Goal: Information Seeking & Learning: Find specific fact

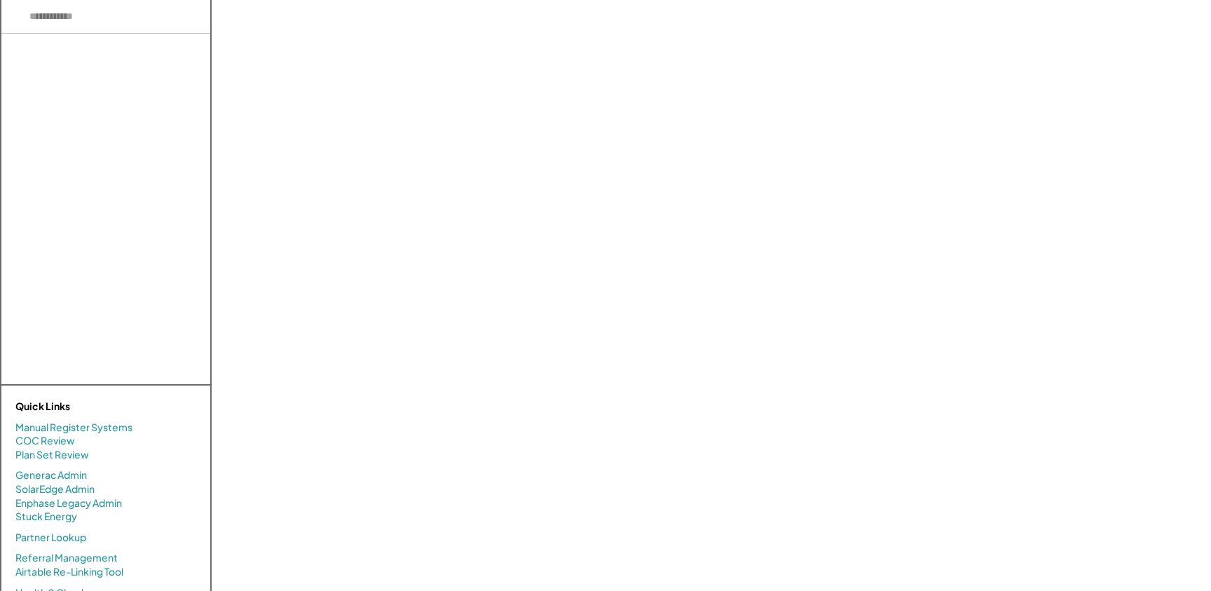
click at [102, 26] on input "input" at bounding box center [105, 17] width 209 height 34
paste input "**********"
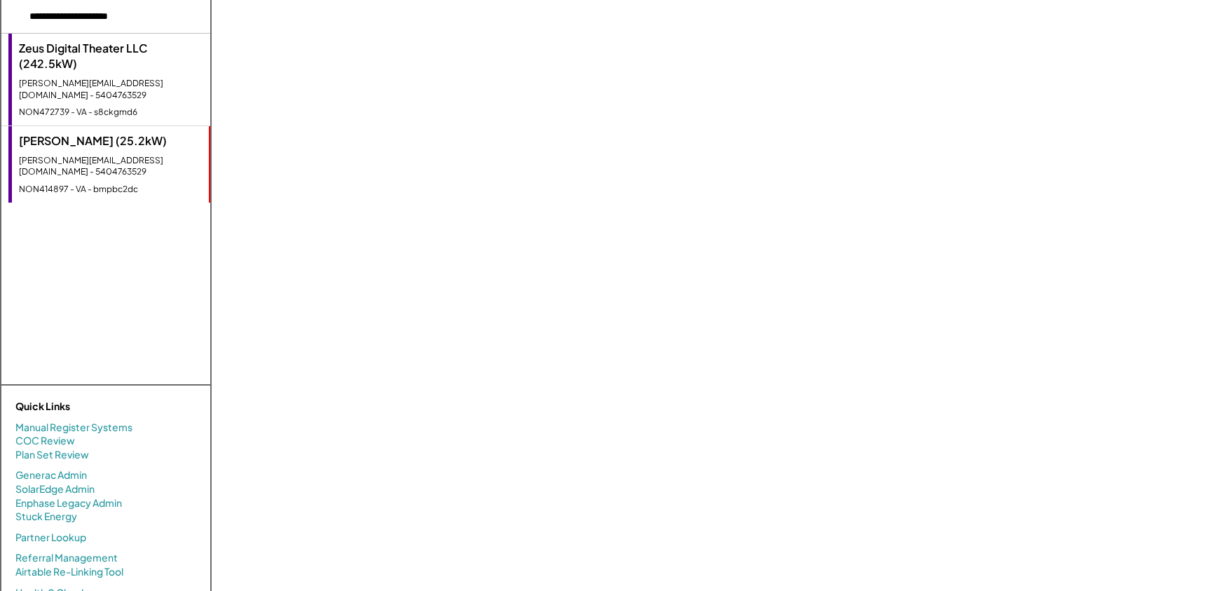
click at [110, 83] on div "[PERSON_NAME][EMAIL_ADDRESS][DOMAIN_NAME] - 5404763529" at bounding box center [111, 90] width 184 height 24
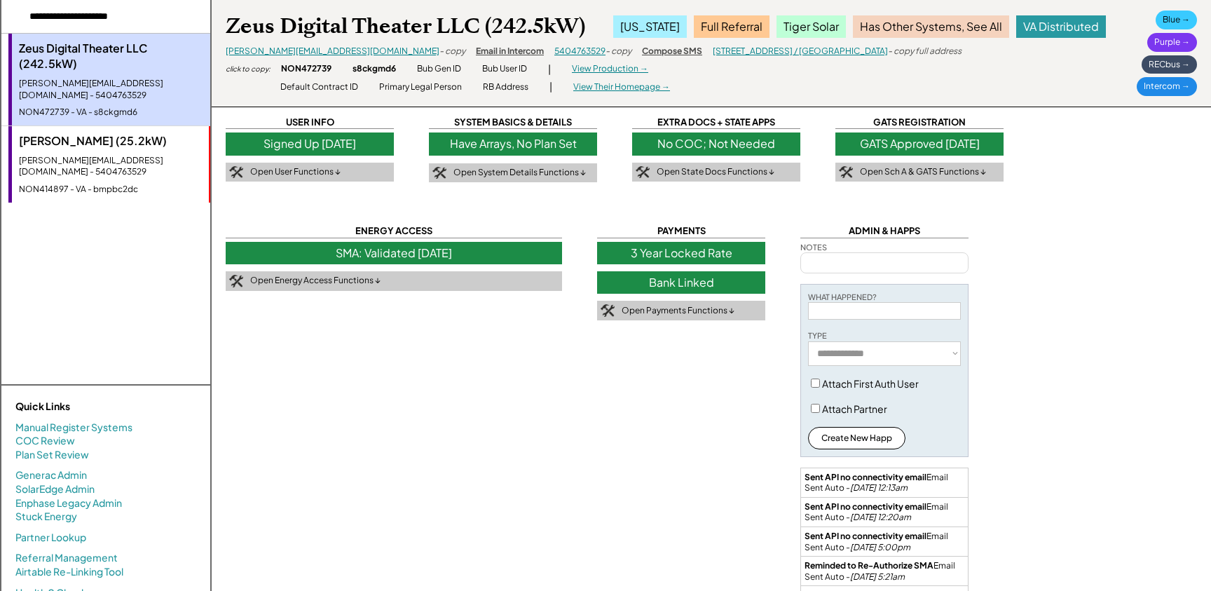
click at [120, 135] on div "[PERSON_NAME] (25.2kW)" at bounding box center [110, 140] width 183 height 15
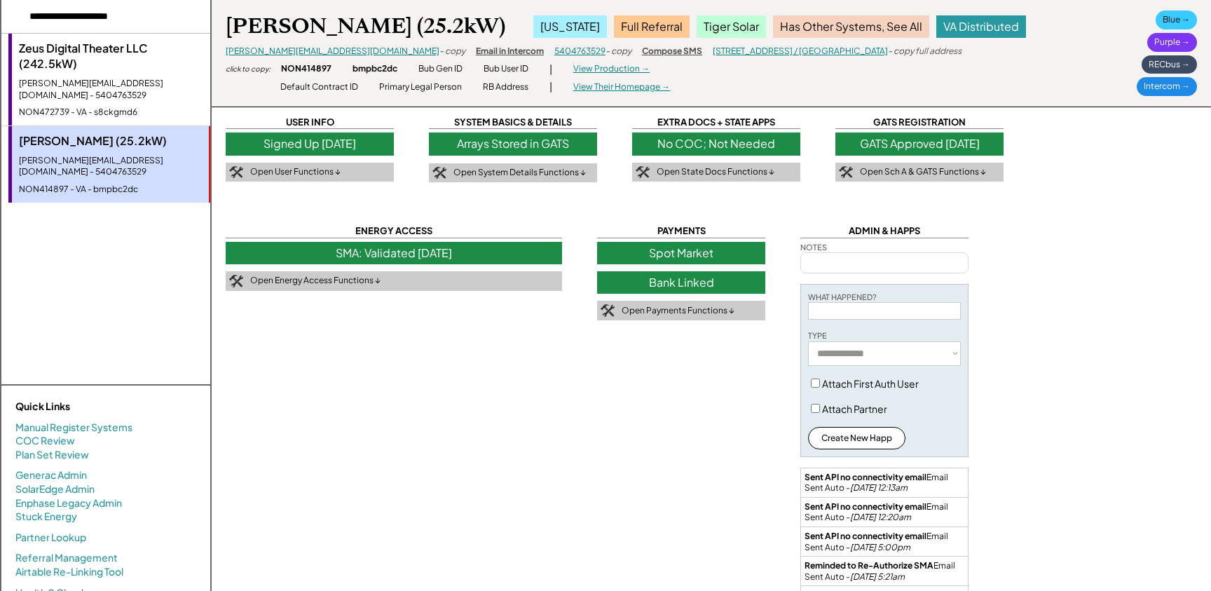
click at [119, 85] on div "[PERSON_NAME][EMAIL_ADDRESS][DOMAIN_NAME] - 5404763529" at bounding box center [111, 90] width 184 height 24
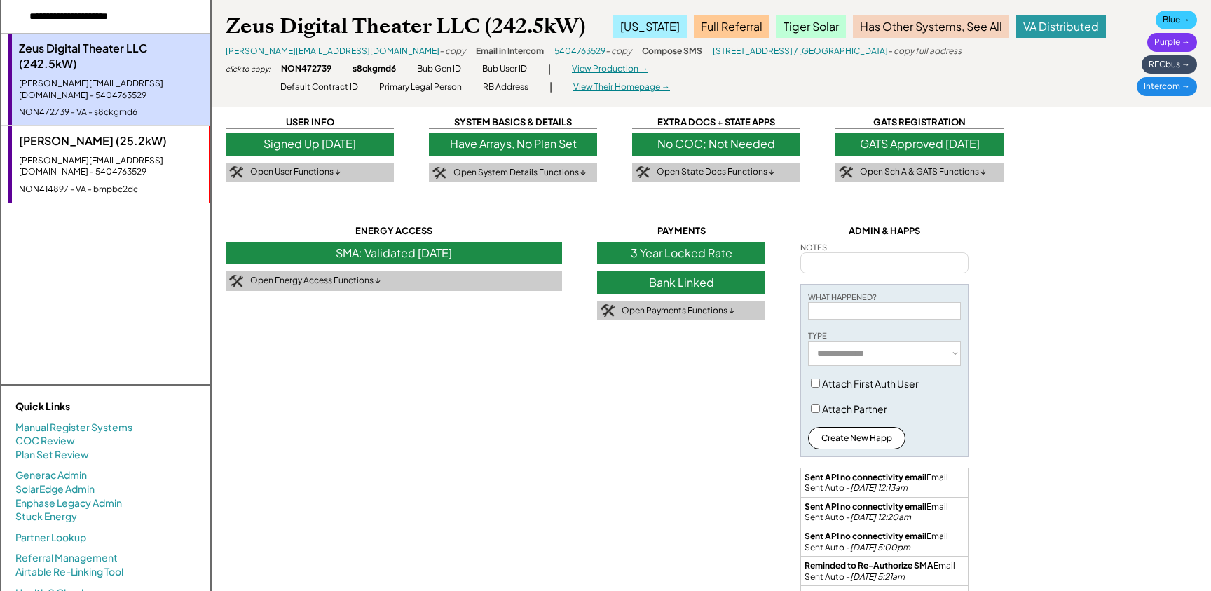
click at [121, 155] on div "[PERSON_NAME][EMAIL_ADDRESS][DOMAIN_NAME] - 5404763529" at bounding box center [110, 167] width 183 height 24
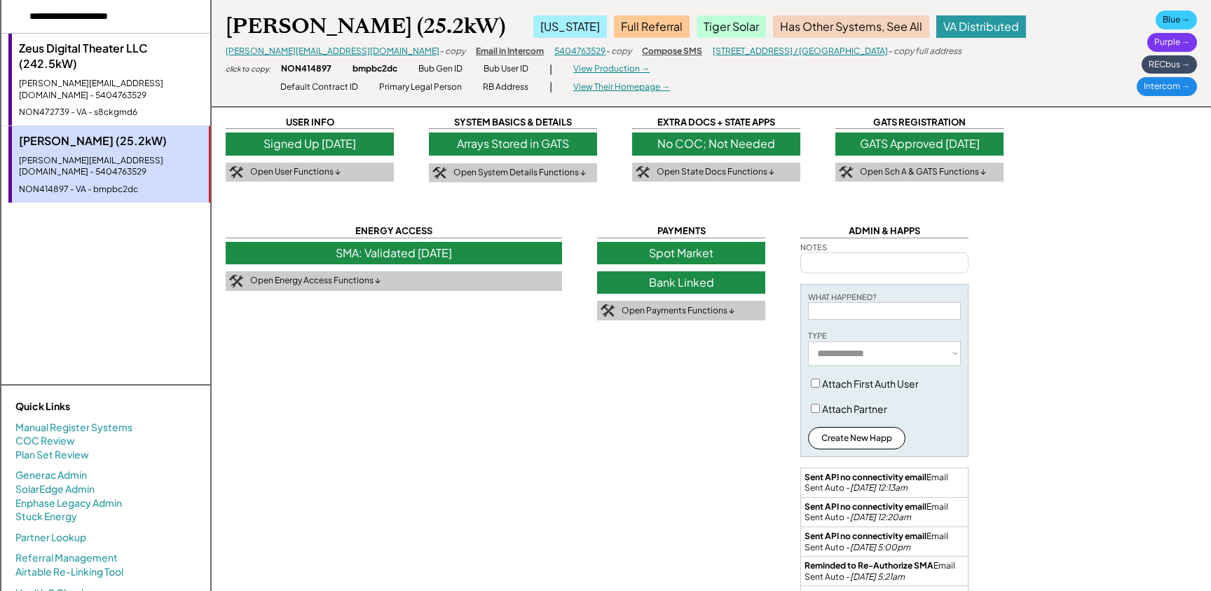
click at [104, 86] on div "[PERSON_NAME][EMAIL_ADDRESS][DOMAIN_NAME] - 5404763529" at bounding box center [111, 90] width 184 height 24
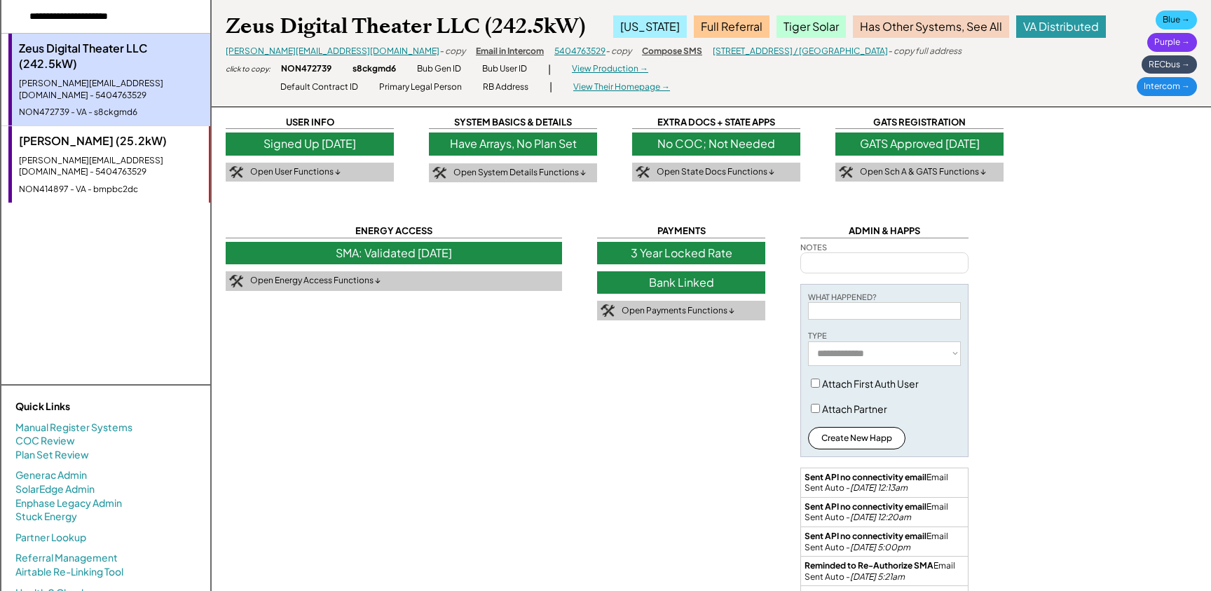
click at [122, 157] on div "[PERSON_NAME] (25.2kW) [PERSON_NAME][EMAIL_ADDRESS][DOMAIN_NAME] - 5404763529 N…" at bounding box center [109, 164] width 202 height 76
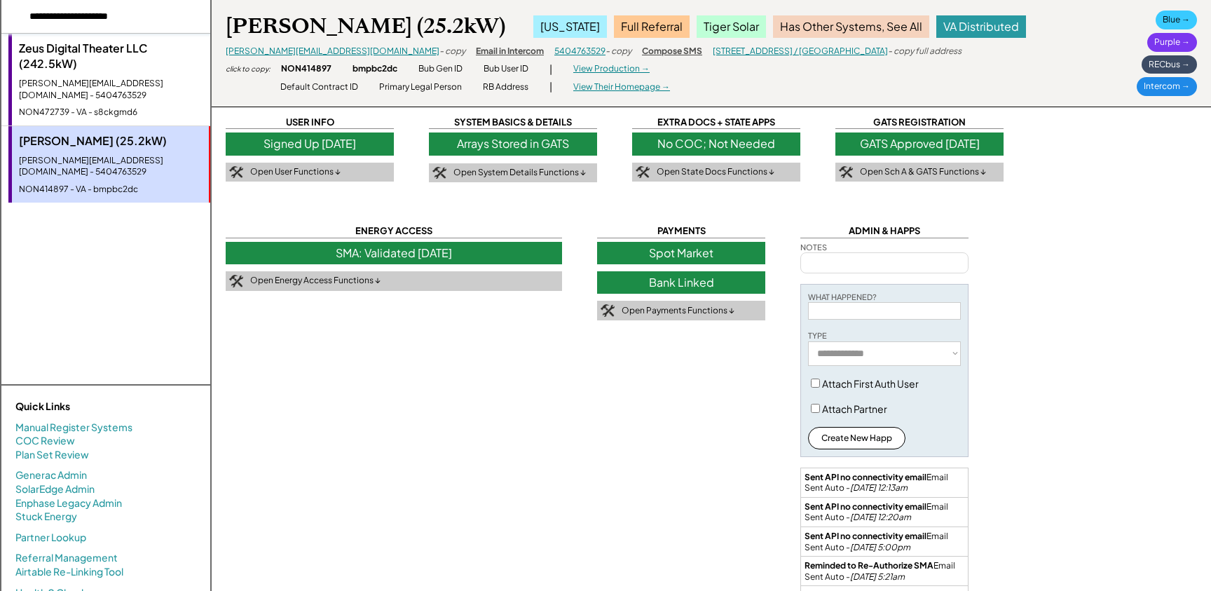
click at [155, 11] on input "input" at bounding box center [105, 17] width 209 height 34
paste input "**********"
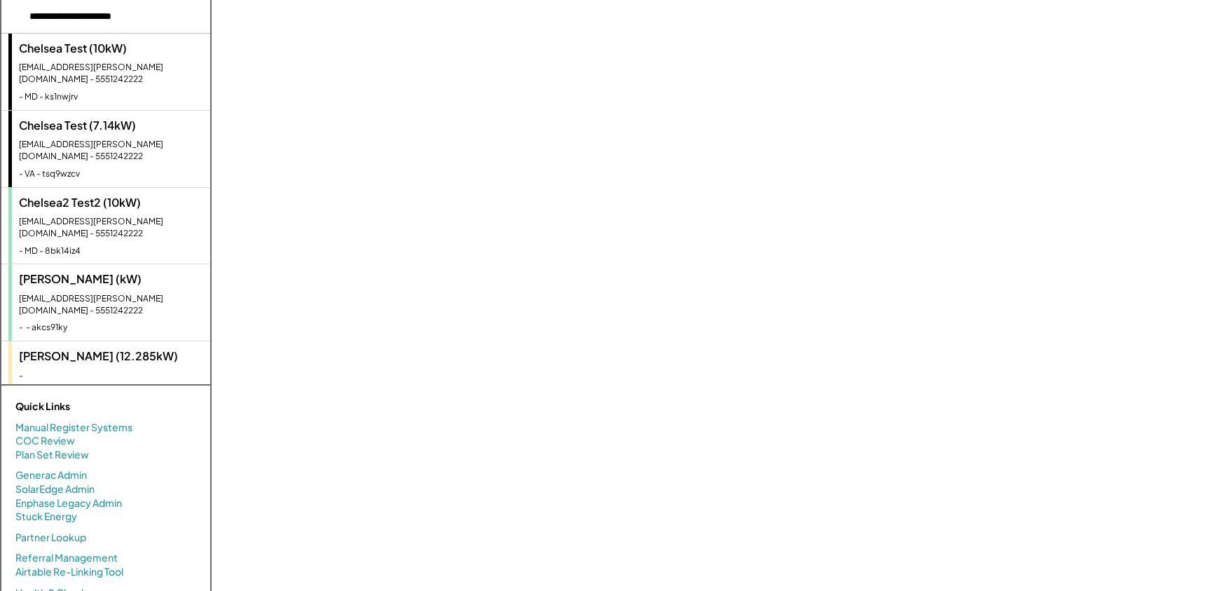
click at [119, 74] on div "Chelsea Test (10kW) [EMAIL_ADDRESS][PERSON_NAME][DOMAIN_NAME] - 5551242222 - MD…" at bounding box center [109, 72] width 202 height 76
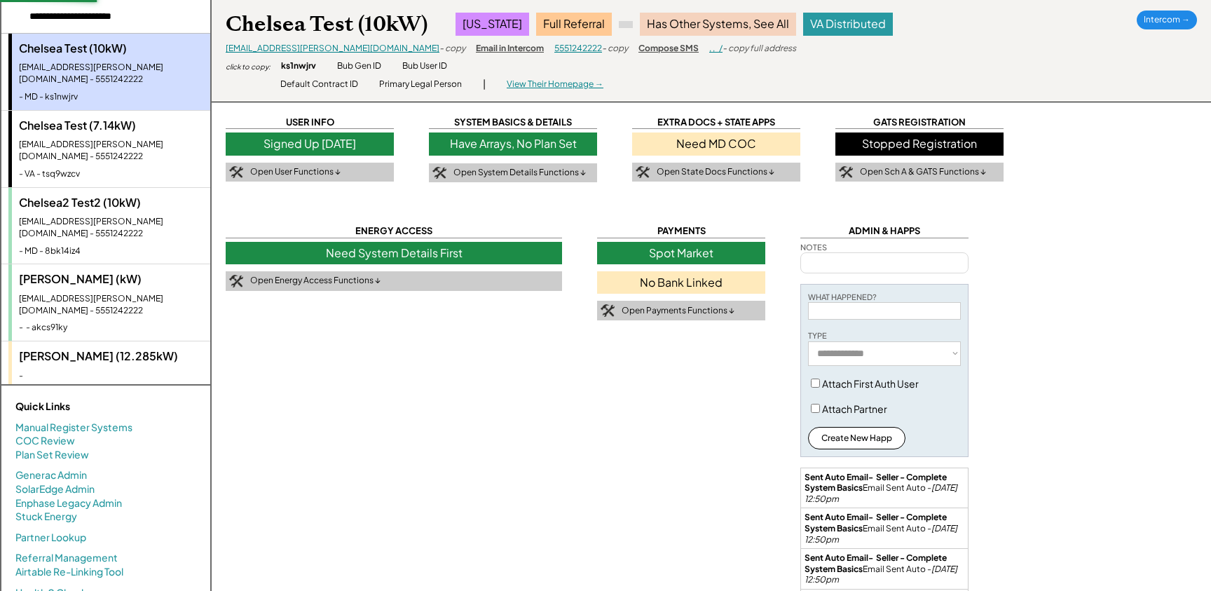
click at [117, 139] on div "[EMAIL_ADDRESS][PERSON_NAME][DOMAIN_NAME] - 5551242222" at bounding box center [111, 151] width 184 height 24
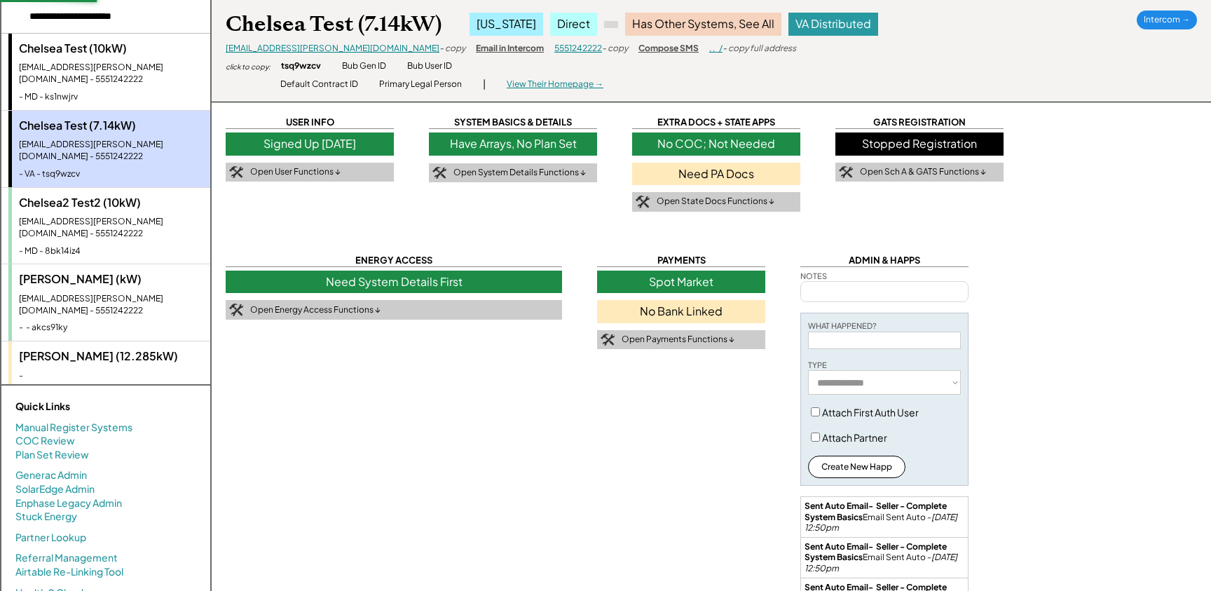
scroll to position [170, 0]
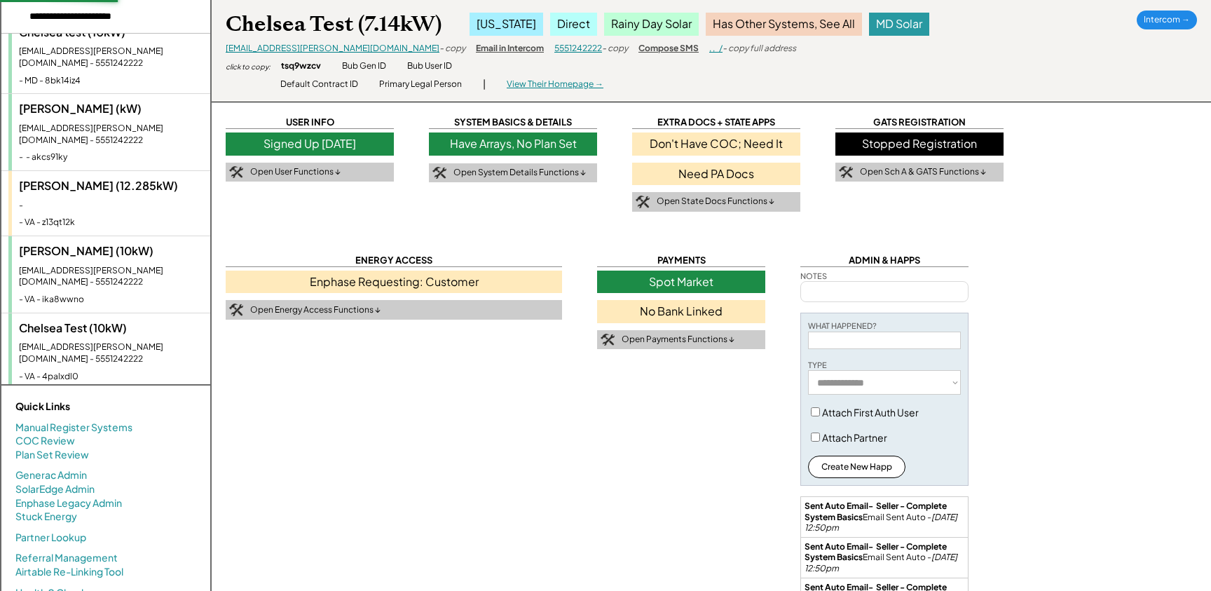
drag, startPoint x: 91, startPoint y: 242, endPoint x: 93, endPoint y: 261, distance: 19.0
click at [92, 294] on div "- VA - ika8wwno" at bounding box center [111, 300] width 184 height 12
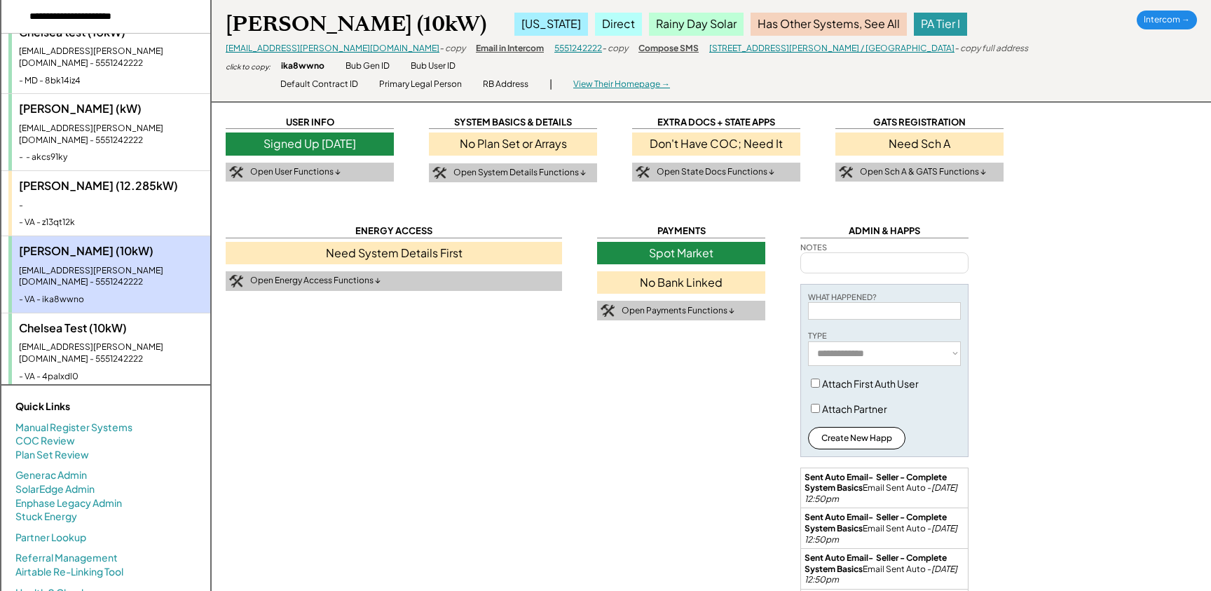
click at [97, 371] on div "- VA - 4palxdl0" at bounding box center [111, 377] width 184 height 12
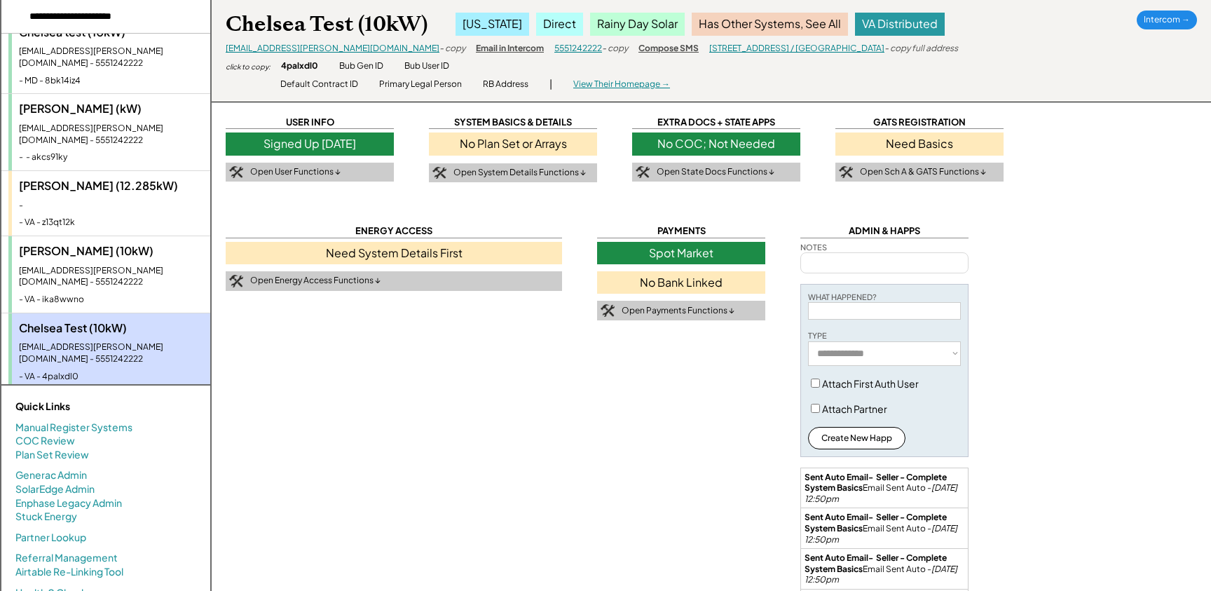
click at [101, 398] on div "Chelsea Test (15kW)" at bounding box center [111, 405] width 184 height 15
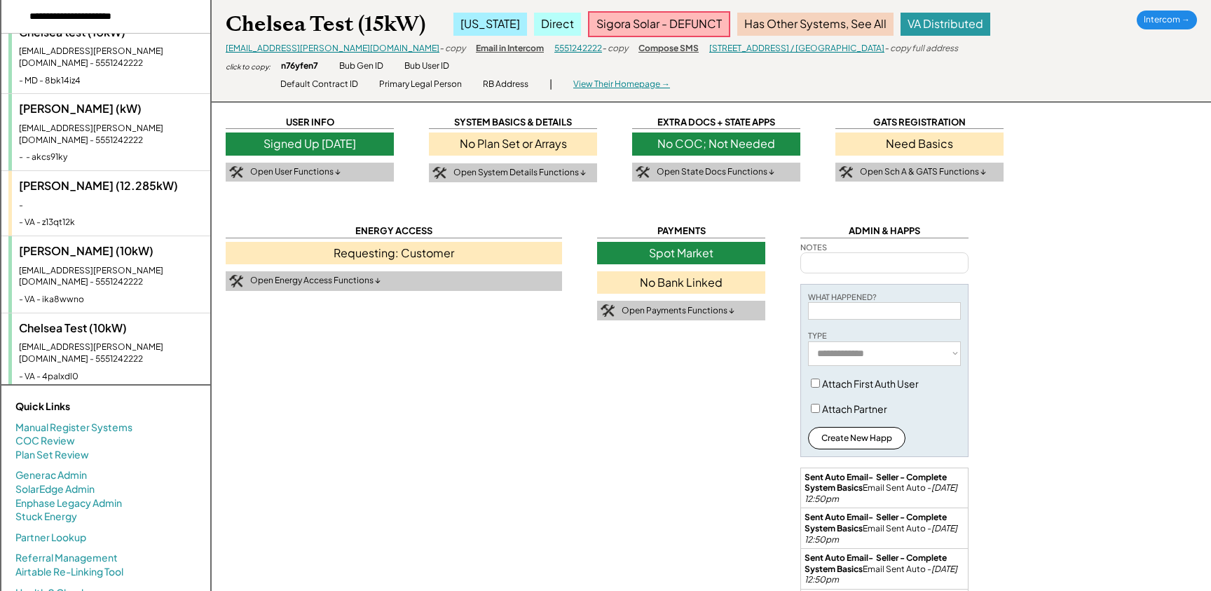
scroll to position [236, 0]
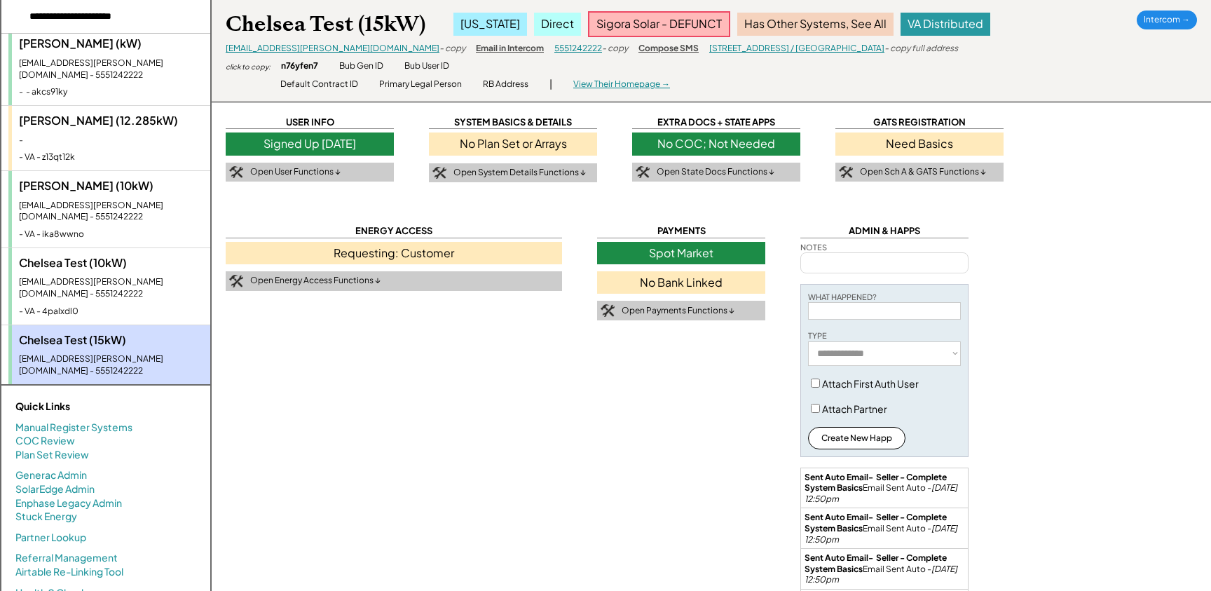
click at [98, 402] on div "[PERSON_NAME] (12.285kW) [EMAIL_ADDRESS][PERSON_NAME][DOMAIN_NAME] - 5551242222…" at bounding box center [109, 440] width 202 height 76
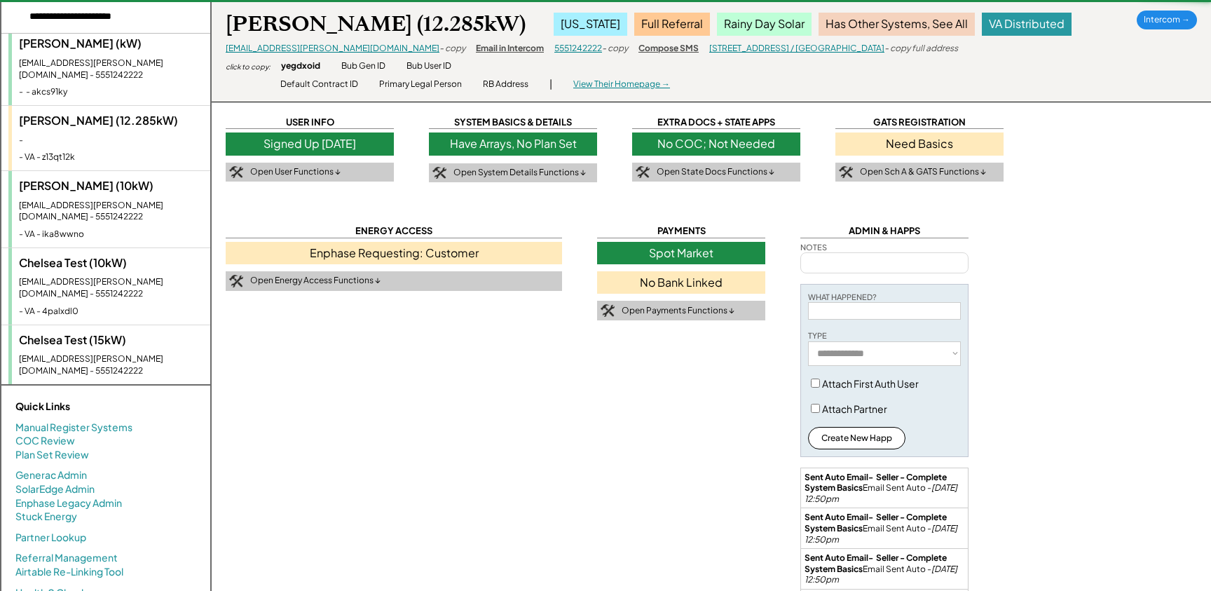
drag, startPoint x: 82, startPoint y: 200, endPoint x: 68, endPoint y: 147, distance: 55.1
click at [82, 255] on div "Chelsea Test (10kW)" at bounding box center [111, 262] width 184 height 15
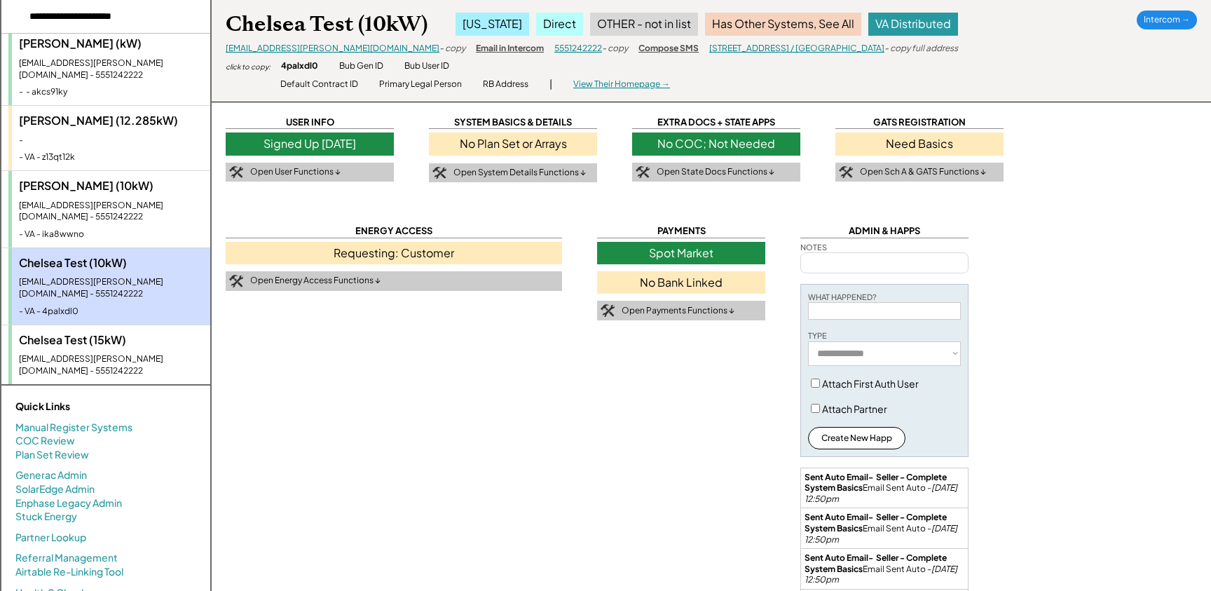
click at [66, 135] on div "-" at bounding box center [111, 141] width 184 height 12
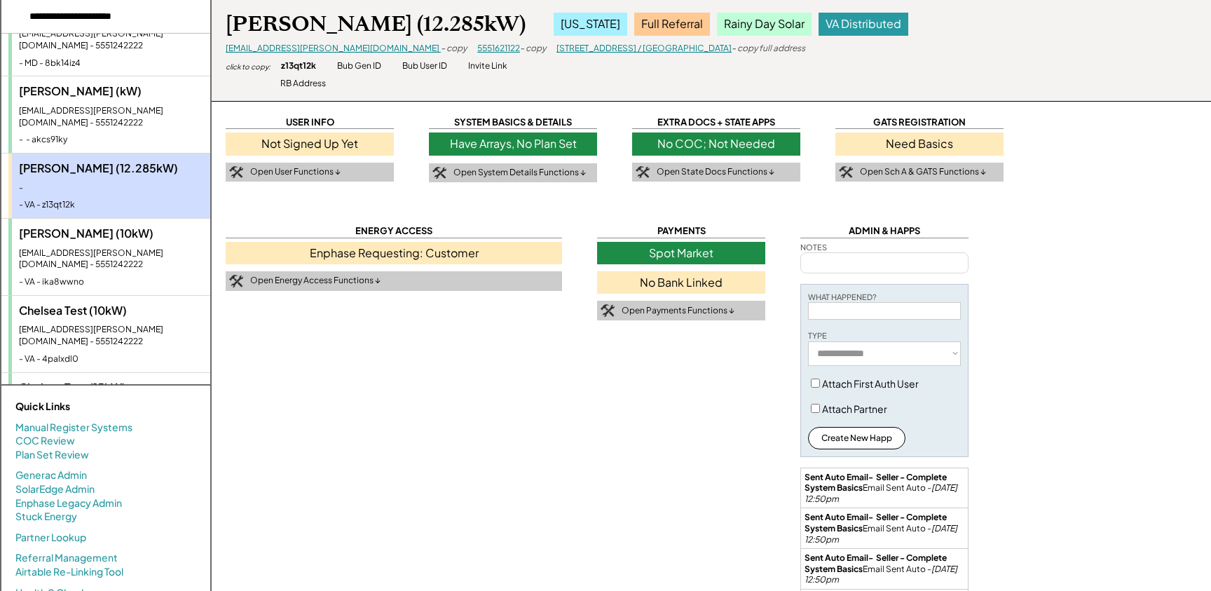
scroll to position [84, 0]
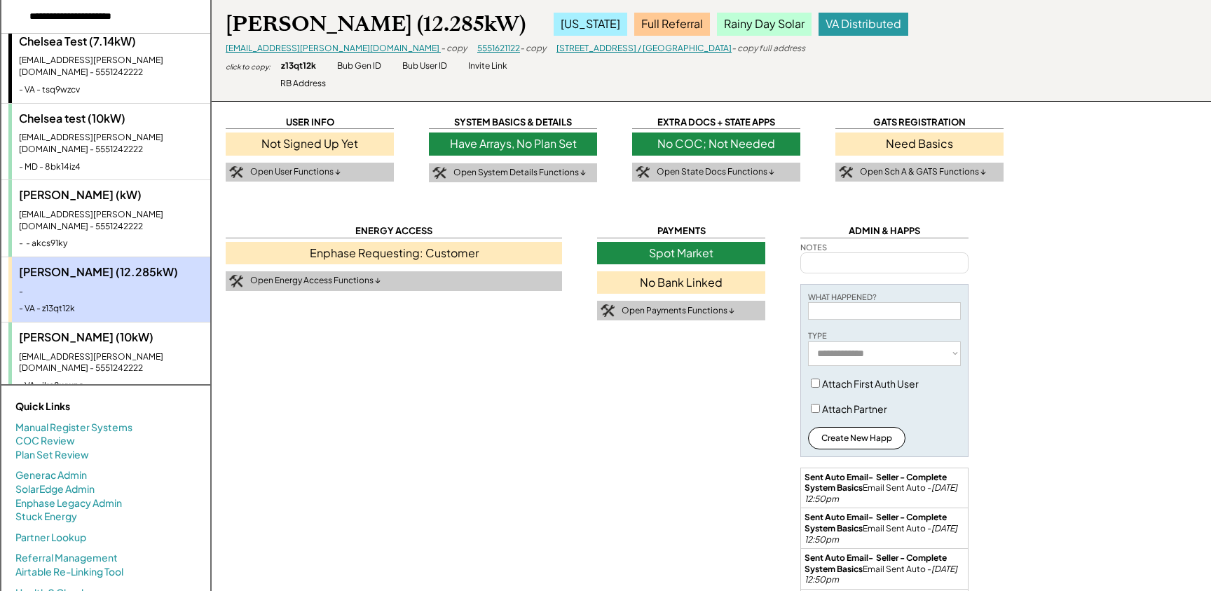
click at [74, 111] on div "Chelsea test (10kW)" at bounding box center [111, 118] width 184 height 15
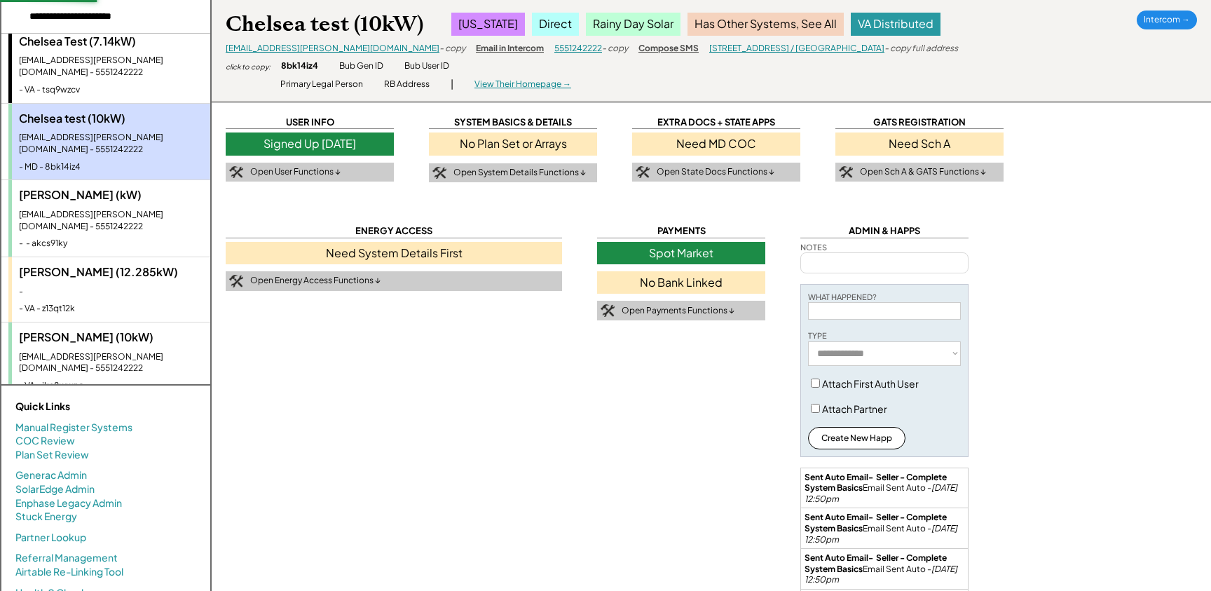
click at [81, 55] on div "[EMAIL_ADDRESS][PERSON_NAME][DOMAIN_NAME] - 5551242222" at bounding box center [111, 67] width 184 height 24
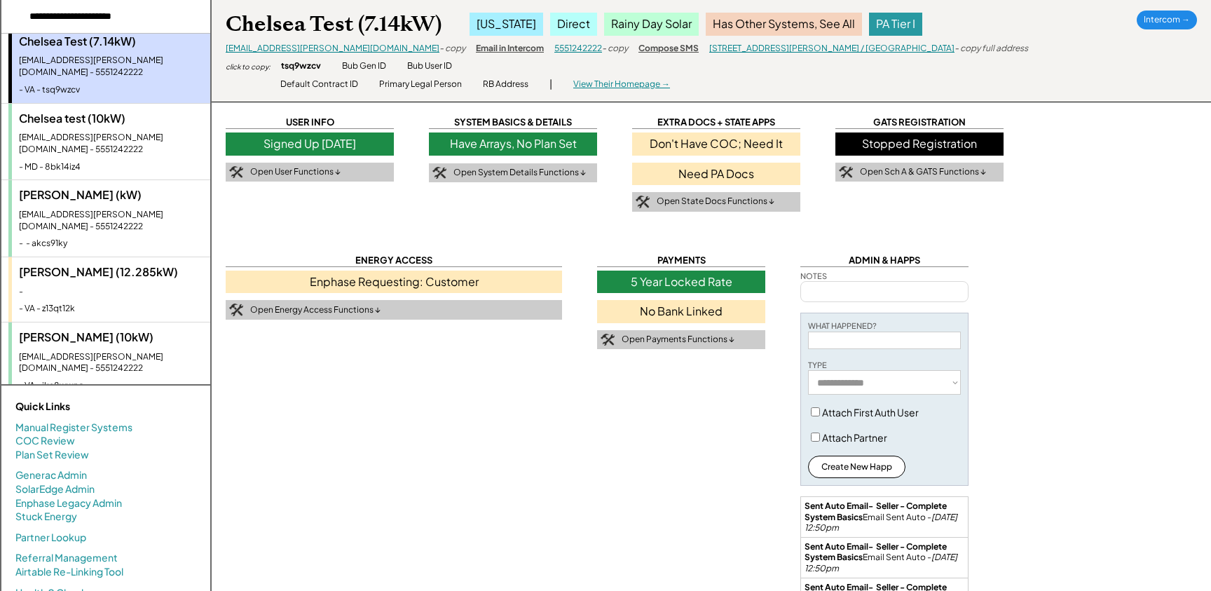
drag, startPoint x: 97, startPoint y: 154, endPoint x: 102, endPoint y: 208, distance: 54.1
click at [97, 187] on div "[PERSON_NAME] (kW)" at bounding box center [111, 194] width 184 height 15
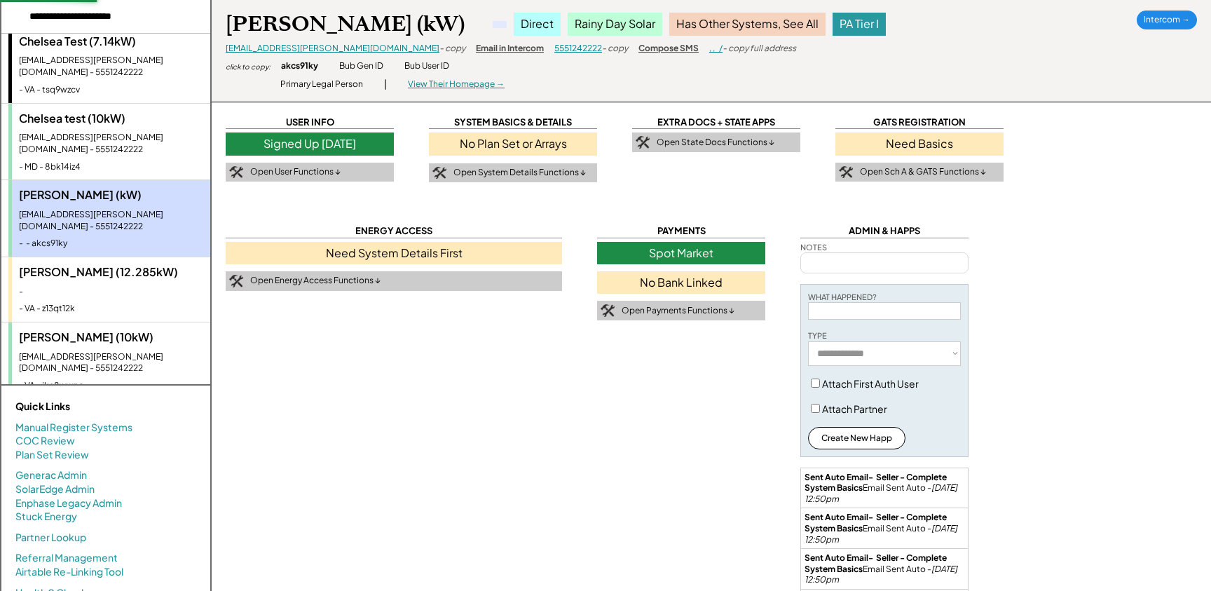
drag, startPoint x: 102, startPoint y: 225, endPoint x: 104, endPoint y: 276, distance: 50.6
click at [102, 264] on div "[PERSON_NAME] (12.285kW)" at bounding box center [111, 271] width 184 height 15
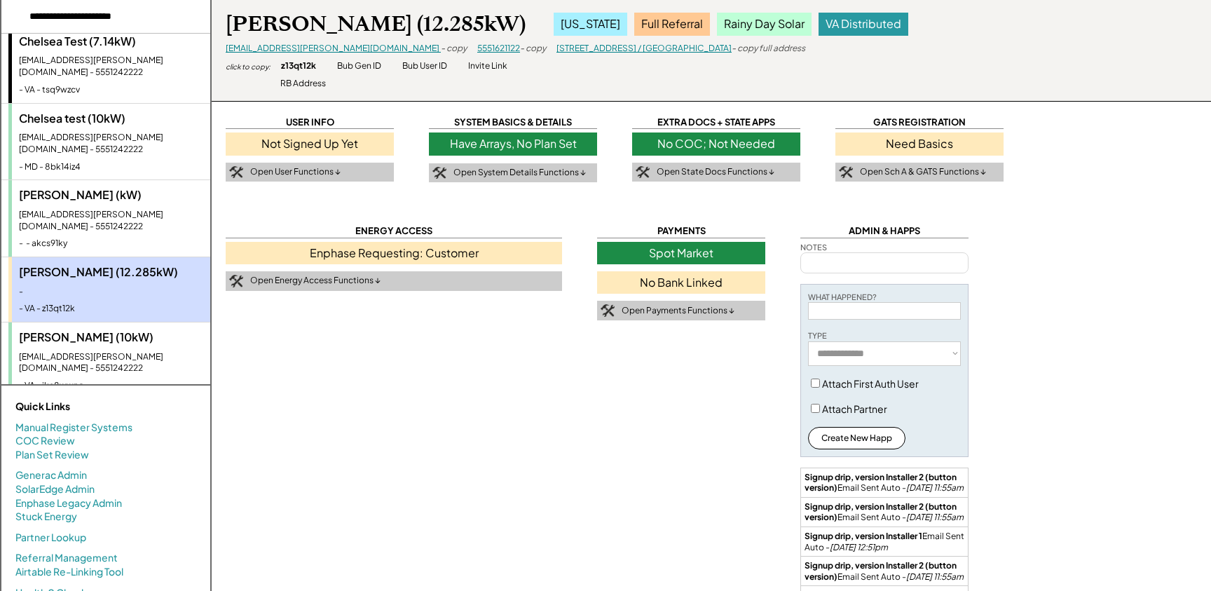
click at [104, 329] on div "[PERSON_NAME] (10kW)" at bounding box center [111, 336] width 184 height 15
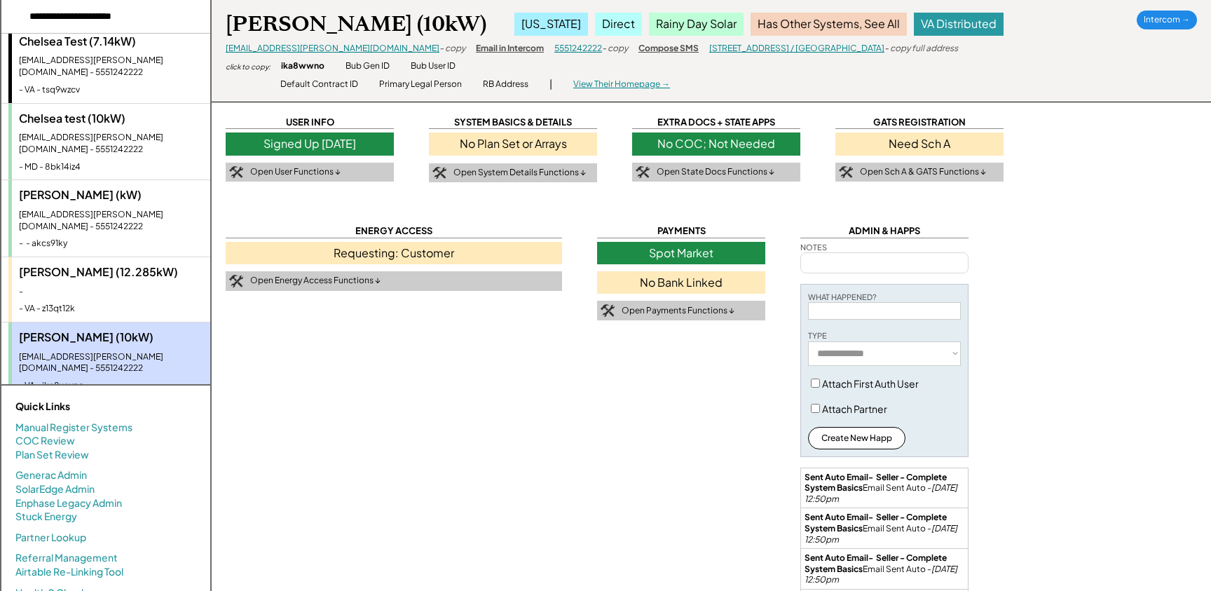
click at [110, 380] on div "- VA - ika8wwno" at bounding box center [111, 386] width 184 height 12
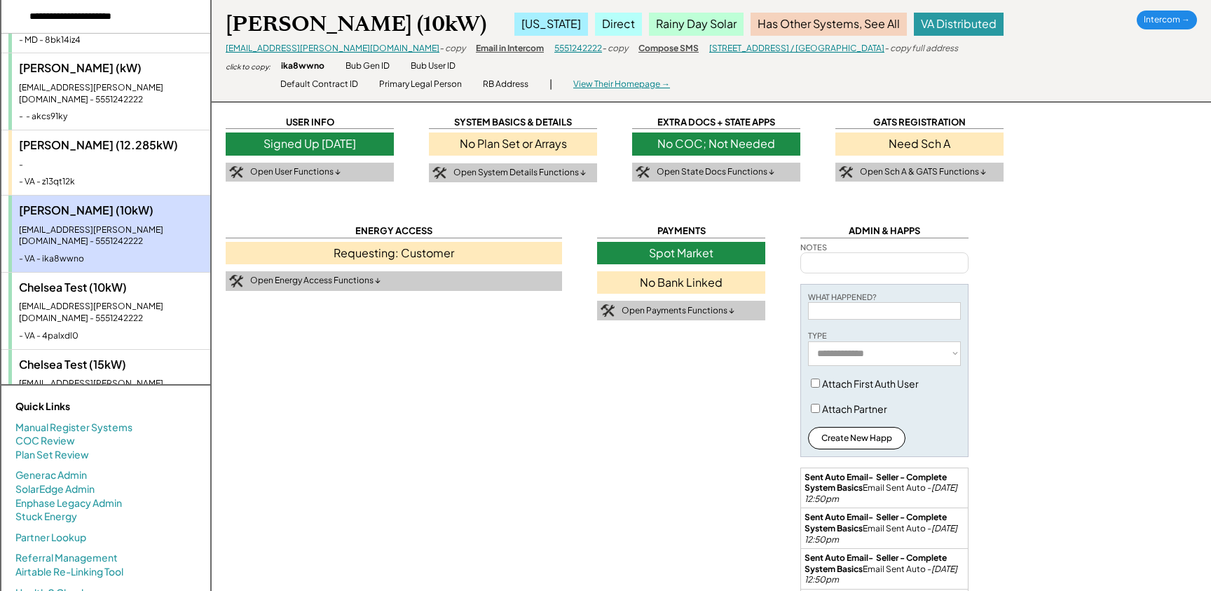
click at [109, 378] on div "[EMAIL_ADDRESS][PERSON_NAME][DOMAIN_NAME] - 5551242222" at bounding box center [111, 390] width 184 height 24
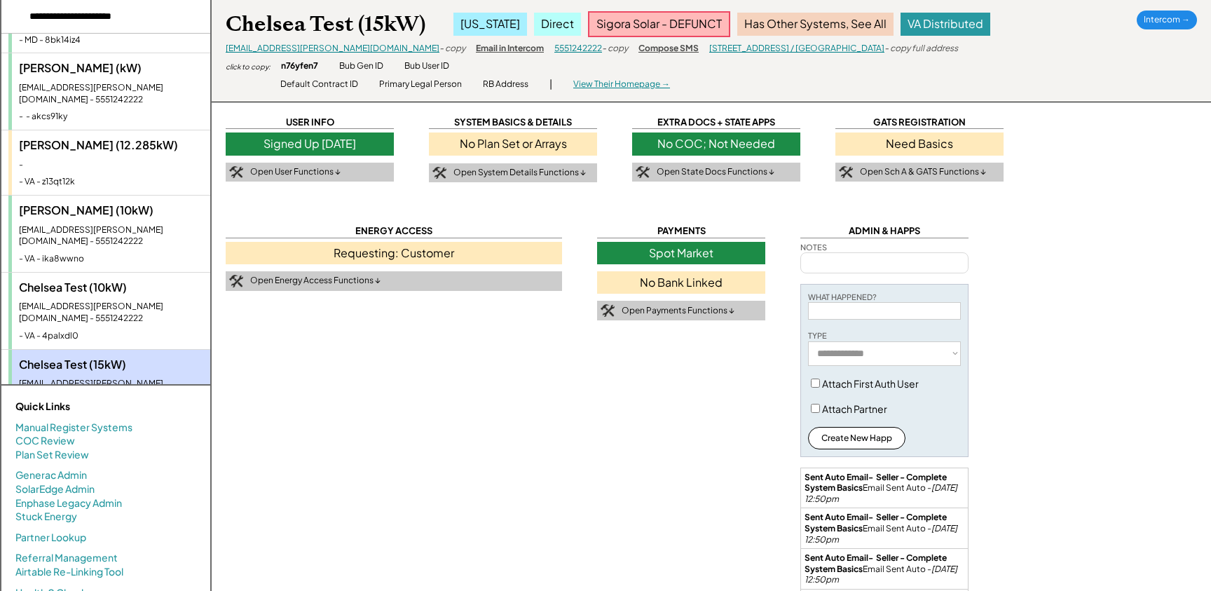
click at [112, 280] on div "Chelsea Test (10kW)" at bounding box center [111, 287] width 184 height 15
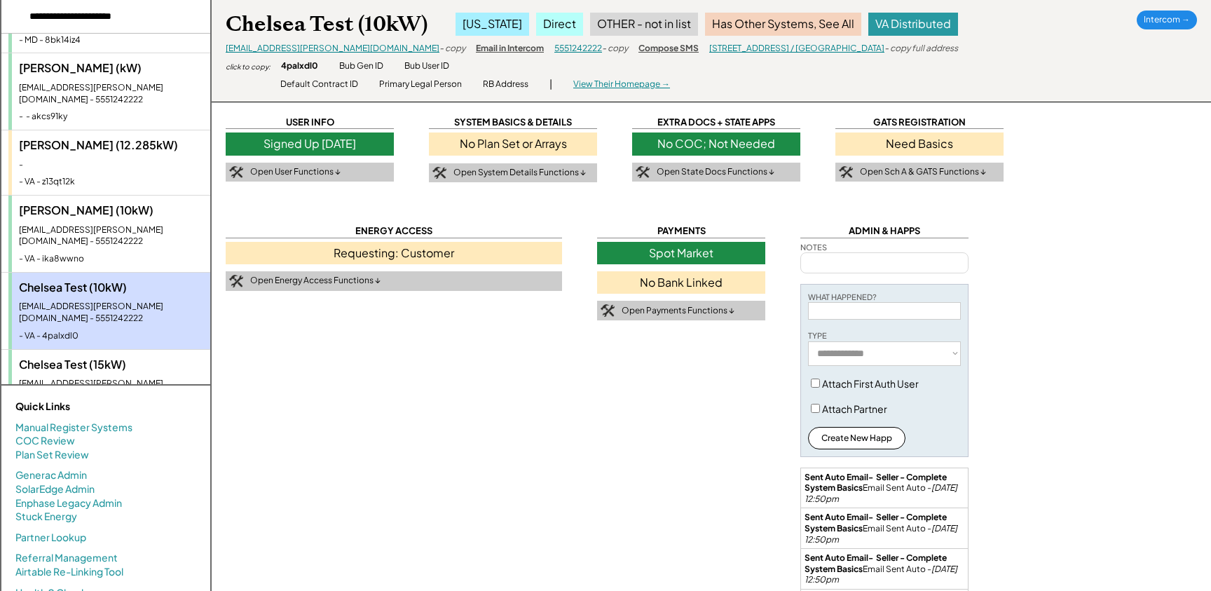
click at [108, 253] on div "- VA - ika8wwno" at bounding box center [111, 259] width 184 height 12
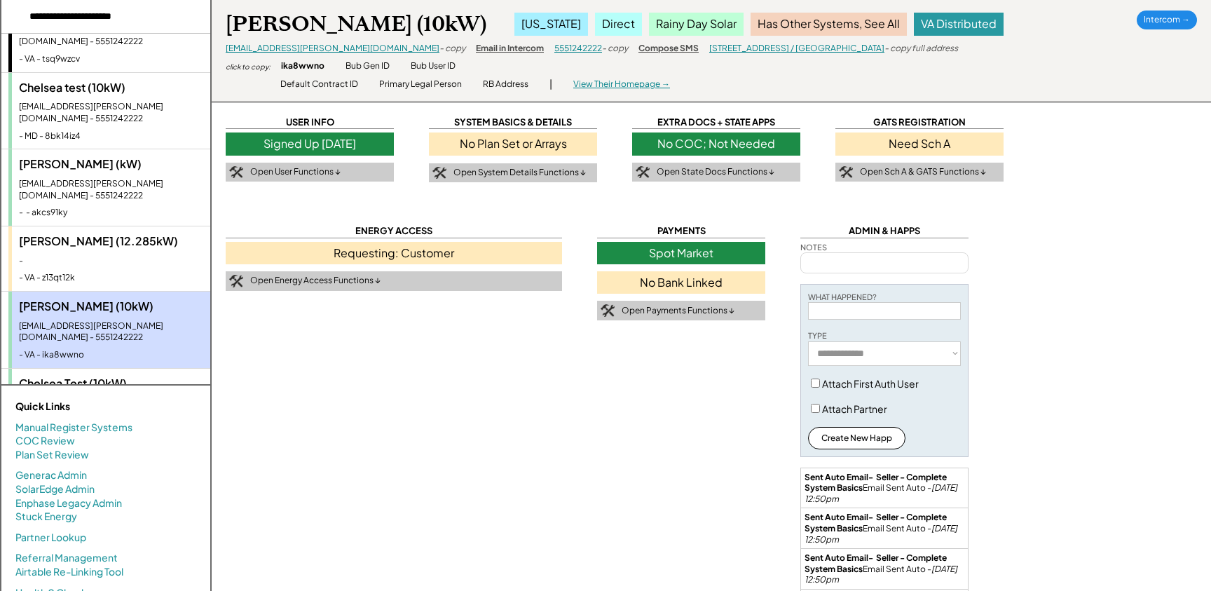
scroll to position [43, 0]
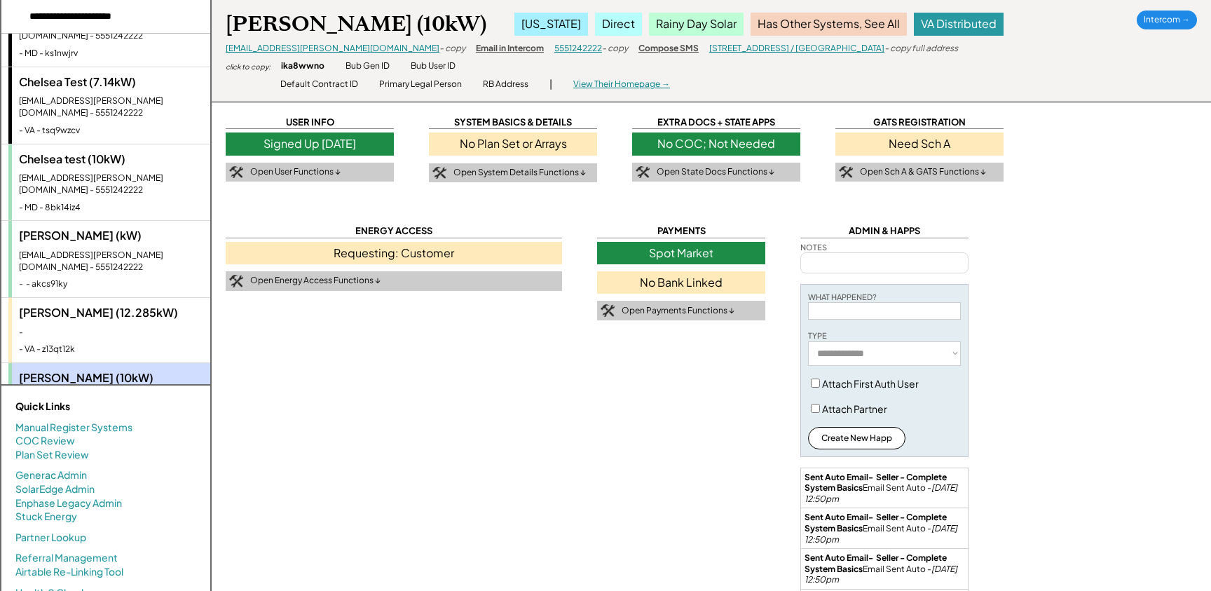
click at [91, 327] on div "-" at bounding box center [111, 333] width 184 height 12
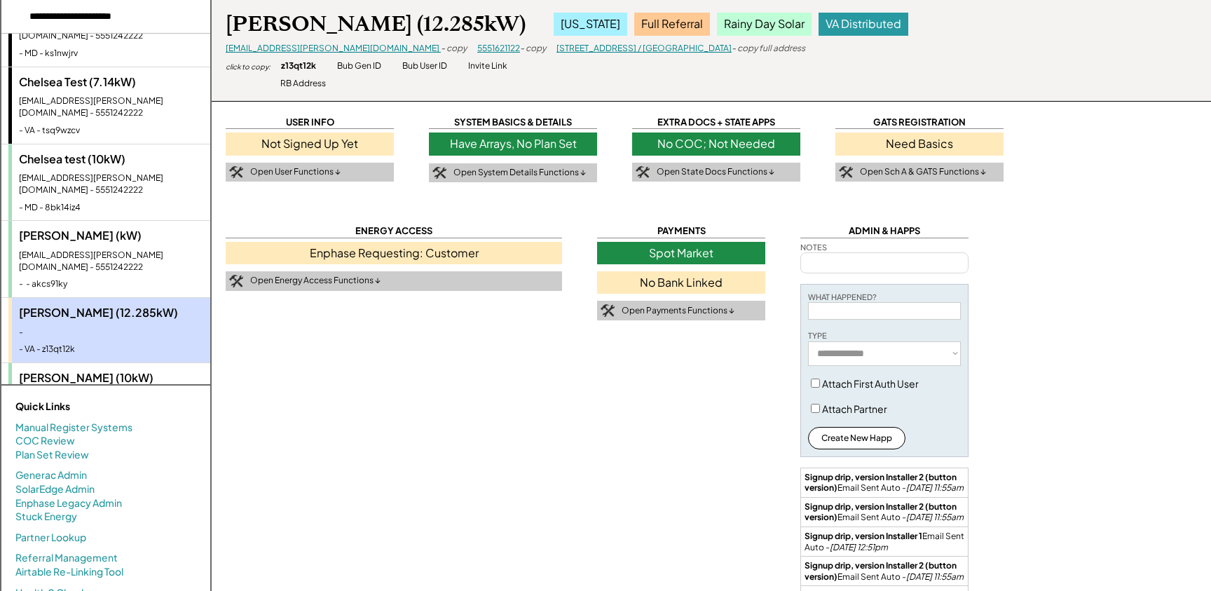
click at [85, 278] on div "- - akcs91ky" at bounding box center [111, 284] width 184 height 12
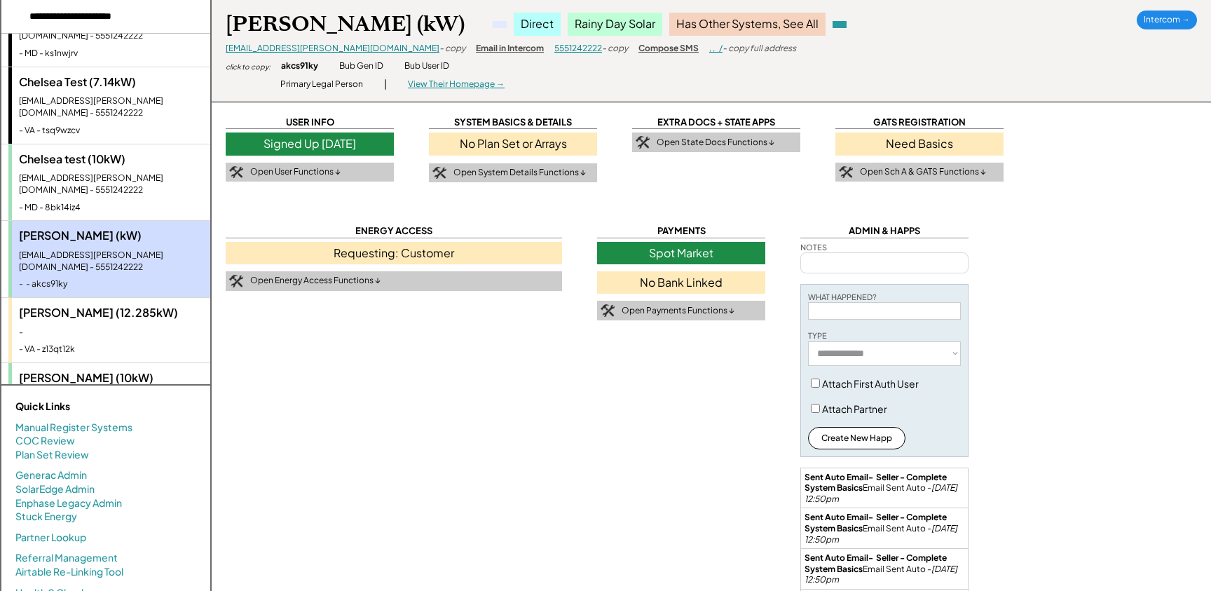
click at [86, 181] on div "Chelsea test (10kW) [EMAIL_ADDRESS][PERSON_NAME][DOMAIN_NAME] - 5551242222 - MD…" at bounding box center [109, 182] width 202 height 76
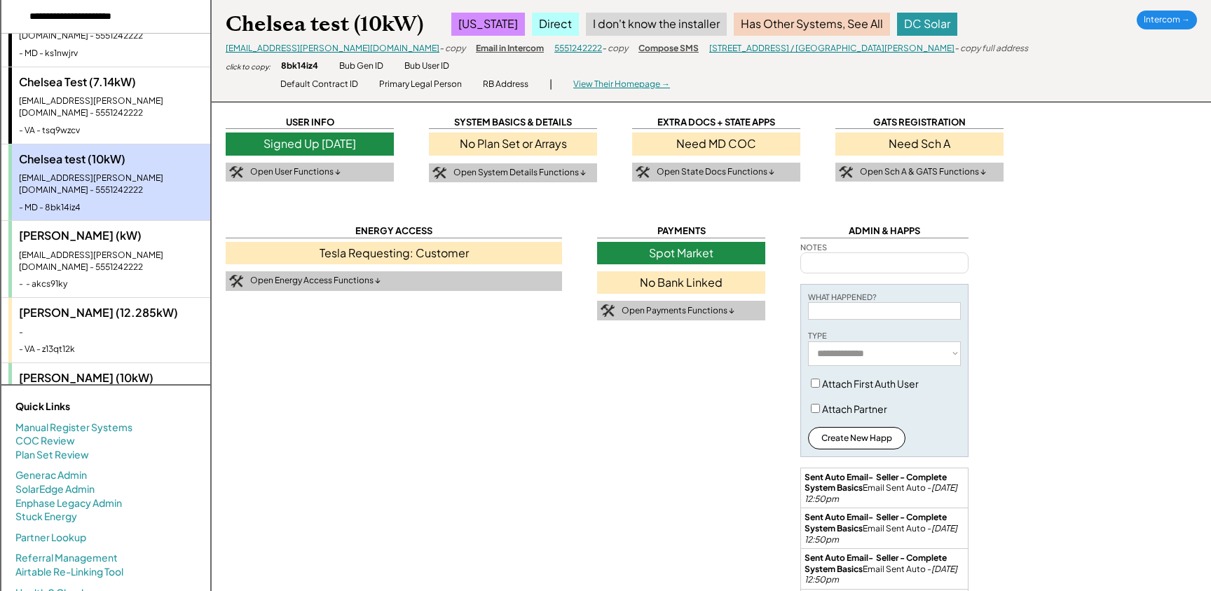
click at [98, 15] on input "input" at bounding box center [105, 17] width 209 height 34
paste input "**********"
type input "**********"
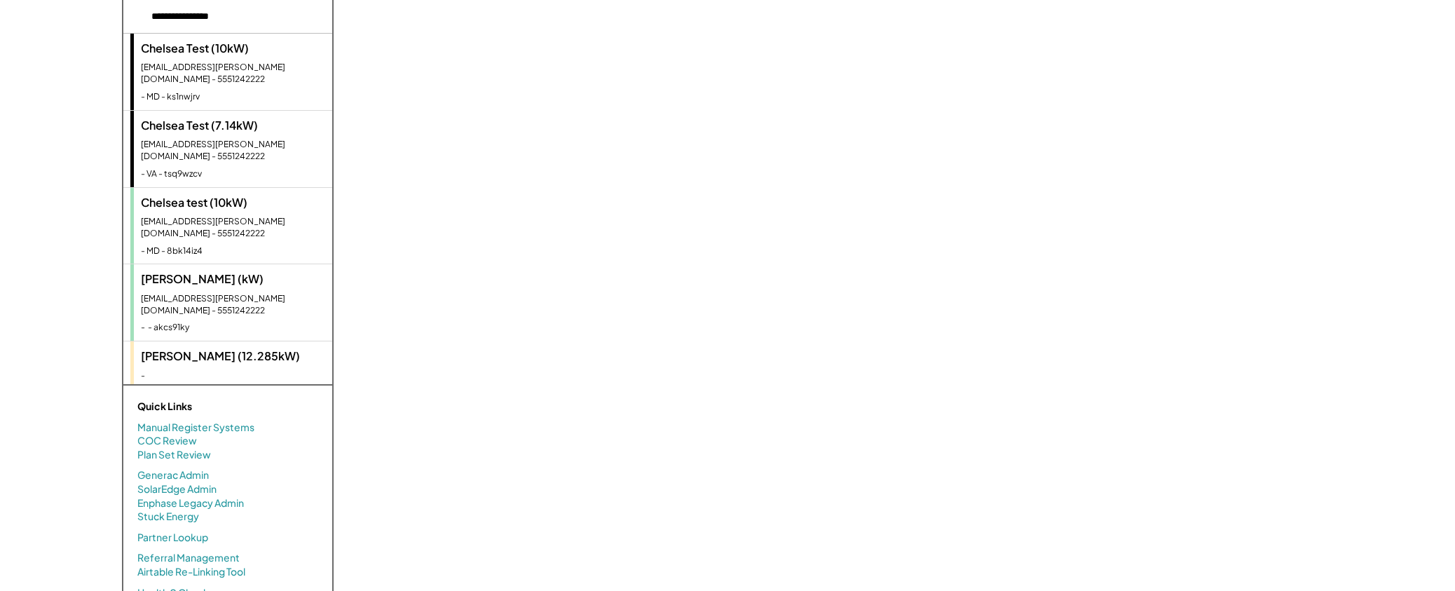
scroll to position [0, 0]
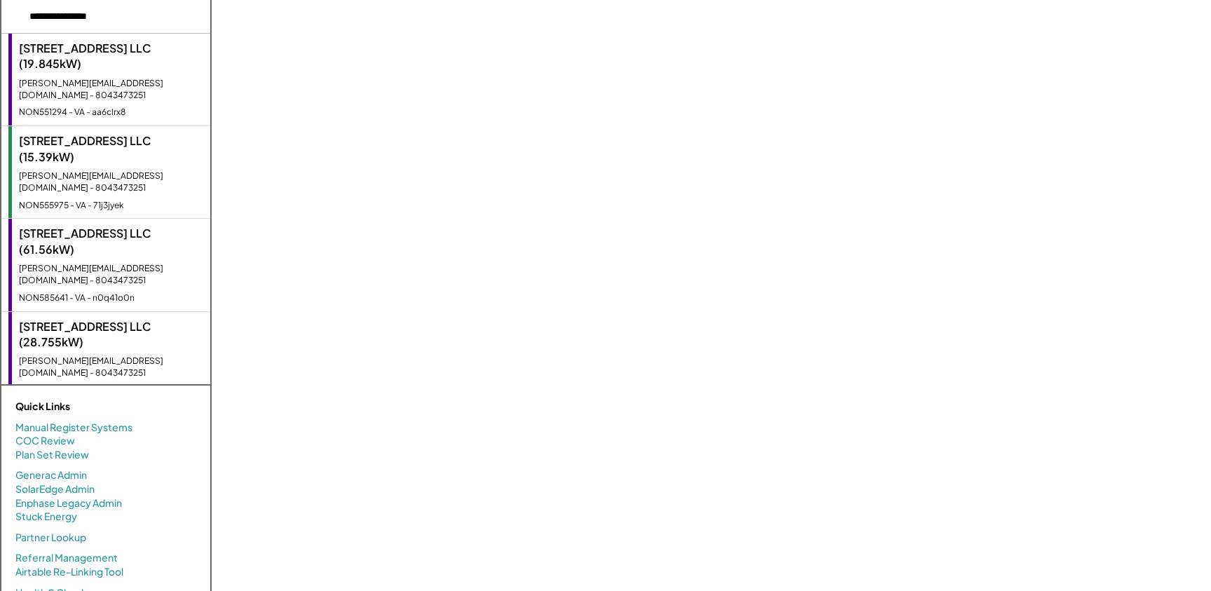
click at [107, 76] on div "[STREET_ADDRESS] LLC (19.845kW) [PERSON_NAME][EMAIL_ADDRESS][DOMAIN_NAME] - 804…" at bounding box center [109, 80] width 202 height 92
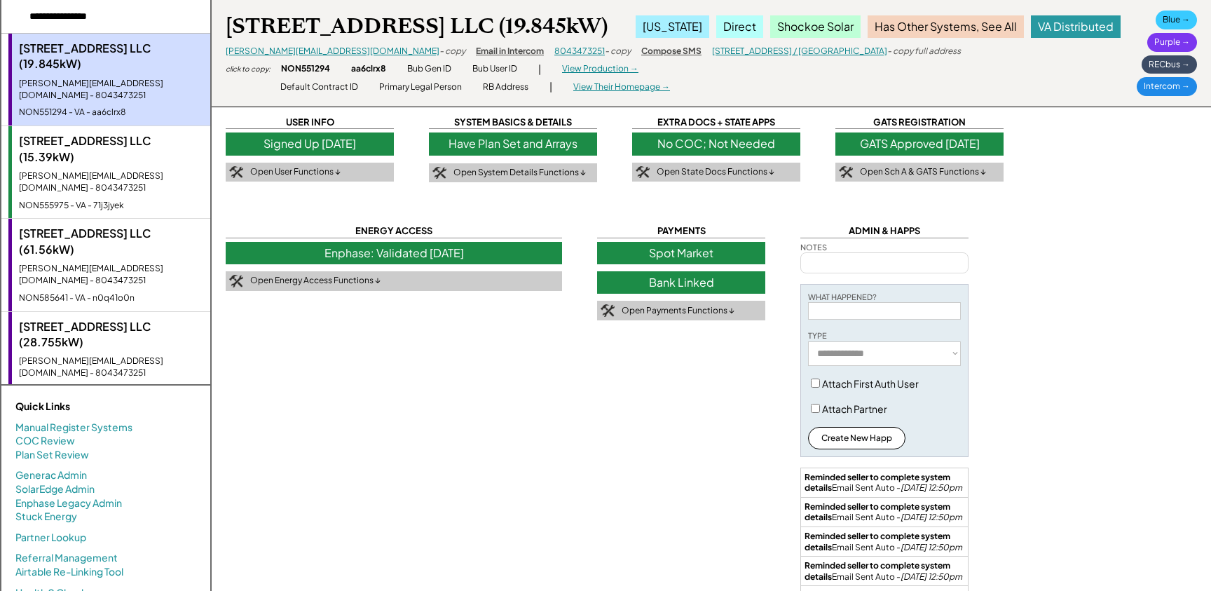
click at [109, 137] on div "[STREET_ADDRESS] LLC (15.39kW)" at bounding box center [111, 149] width 184 height 32
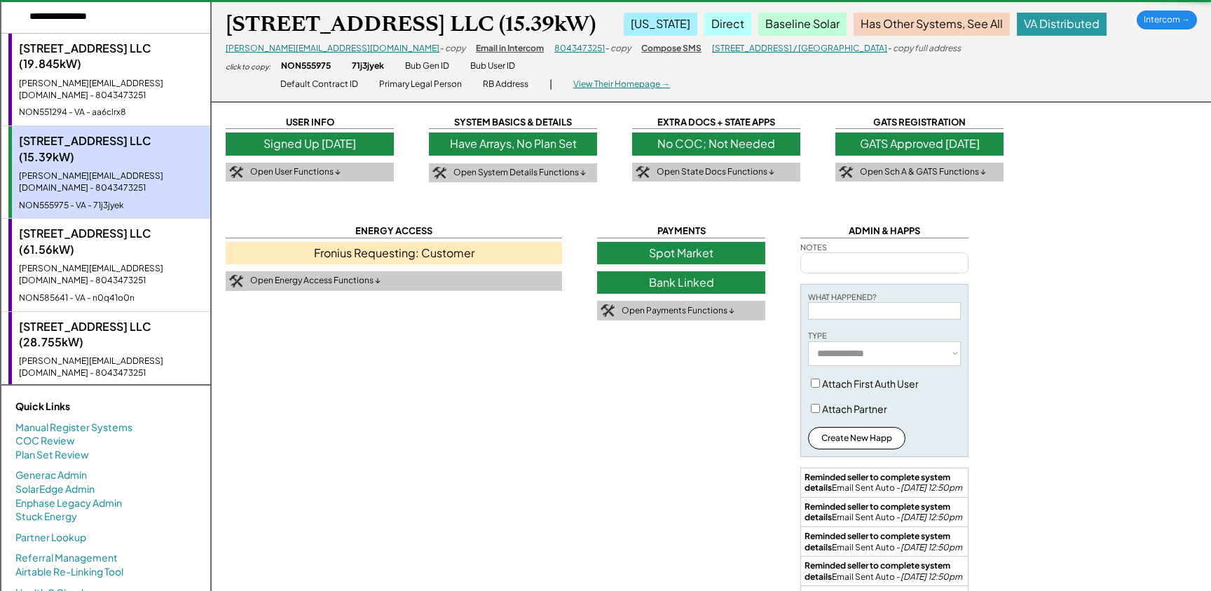
drag, startPoint x: 108, startPoint y: 225, endPoint x: 110, endPoint y: 261, distance: 35.8
click at [108, 226] on div "[STREET_ADDRESS] LLC (61.56kW)" at bounding box center [111, 242] width 184 height 32
type textarea "**********"
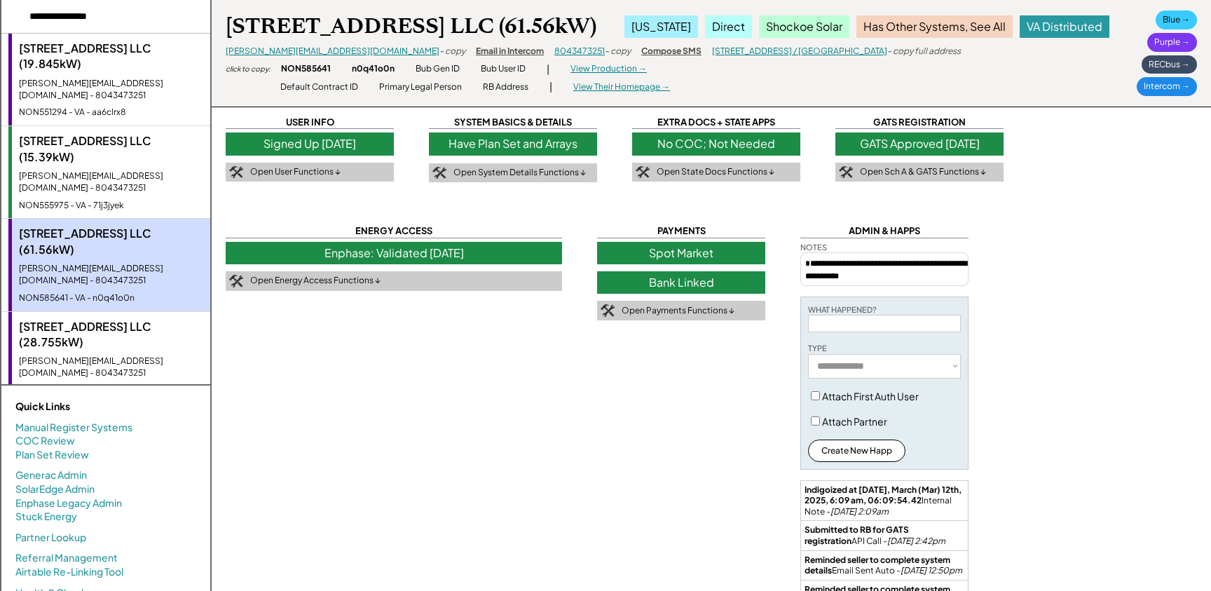
click at [118, 355] on div "[PERSON_NAME][EMAIL_ADDRESS][DOMAIN_NAME] - 8043473251" at bounding box center [111, 367] width 184 height 24
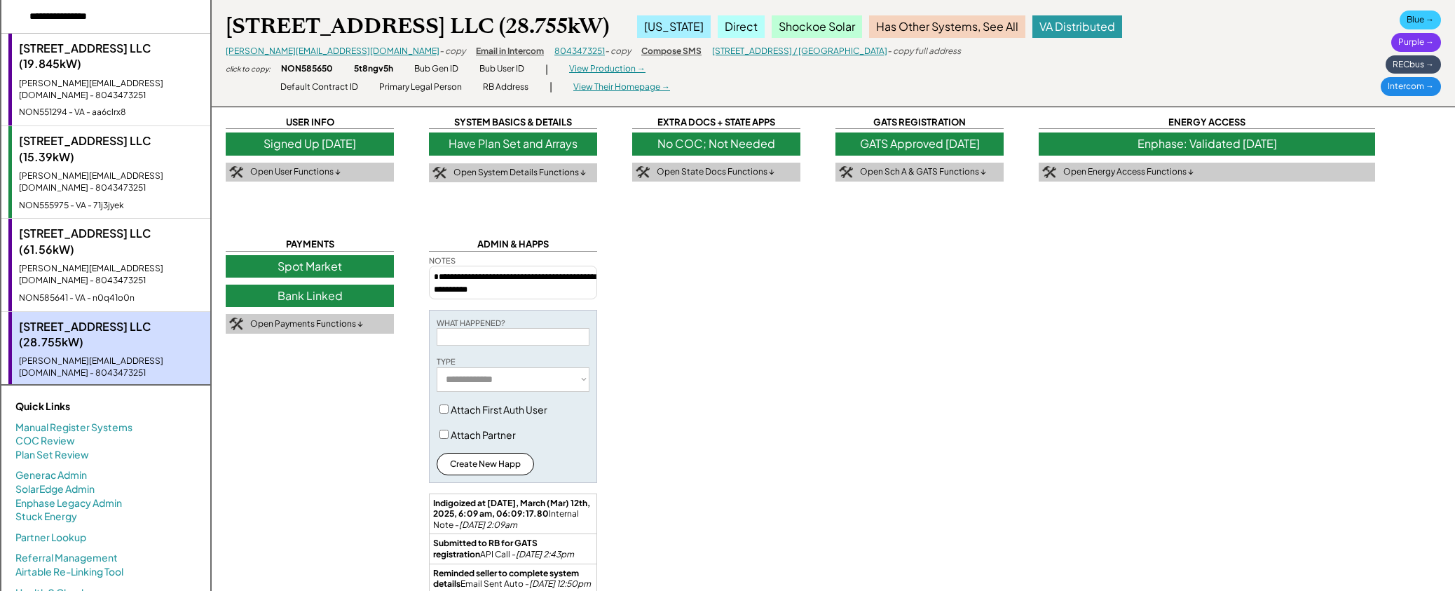
click at [128, 263] on div "[PERSON_NAME][EMAIL_ADDRESS][DOMAIN_NAME] - 8043473251" at bounding box center [111, 275] width 184 height 24
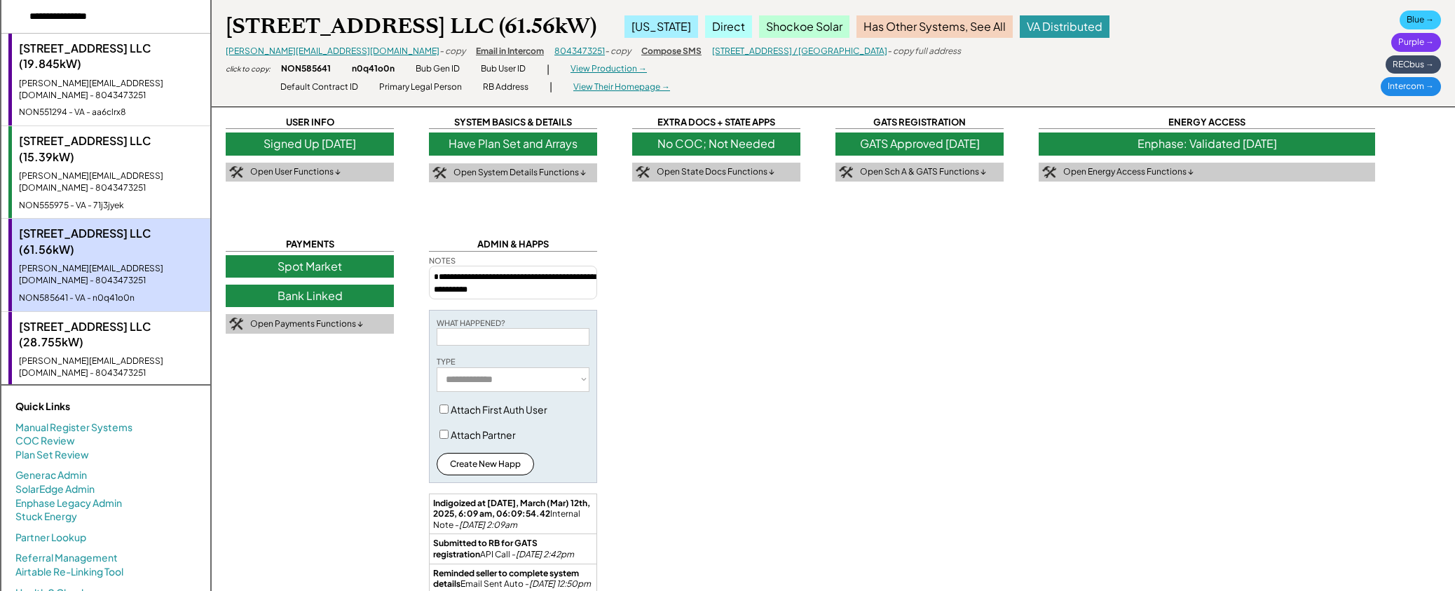
click at [133, 172] on div "[STREET_ADDRESS] LLC (15.39kW) [PERSON_NAME][EMAIL_ADDRESS][DOMAIN_NAME] - 8043…" at bounding box center [109, 172] width 202 height 92
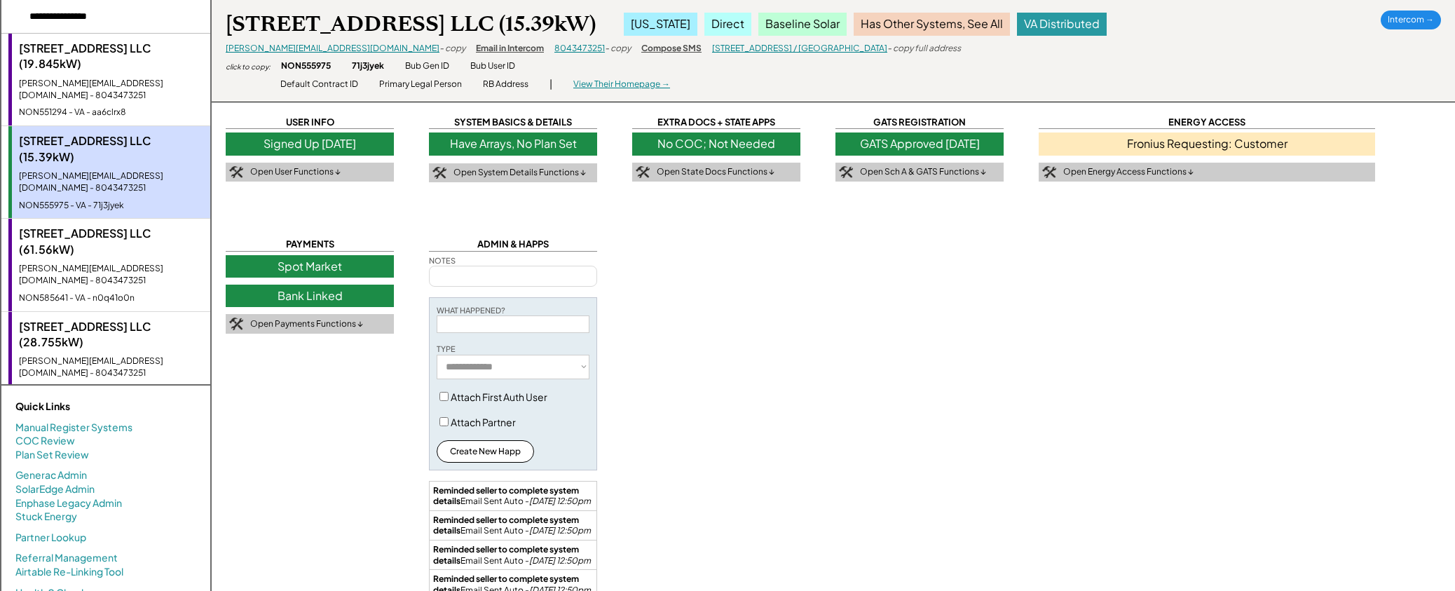
click at [140, 107] on div "NON551294 - VA - aa6clrx8" at bounding box center [111, 113] width 184 height 12
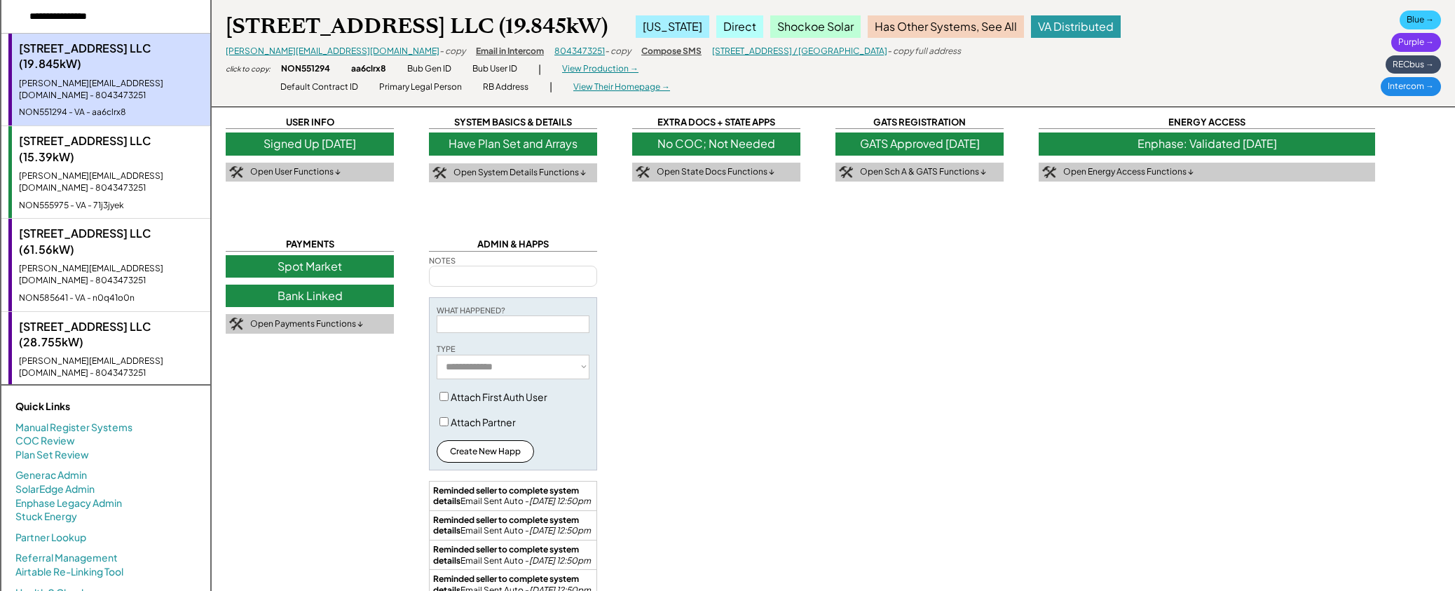
click at [121, 22] on input "input" at bounding box center [105, 17] width 209 height 34
paste input "**********"
type input "**********"
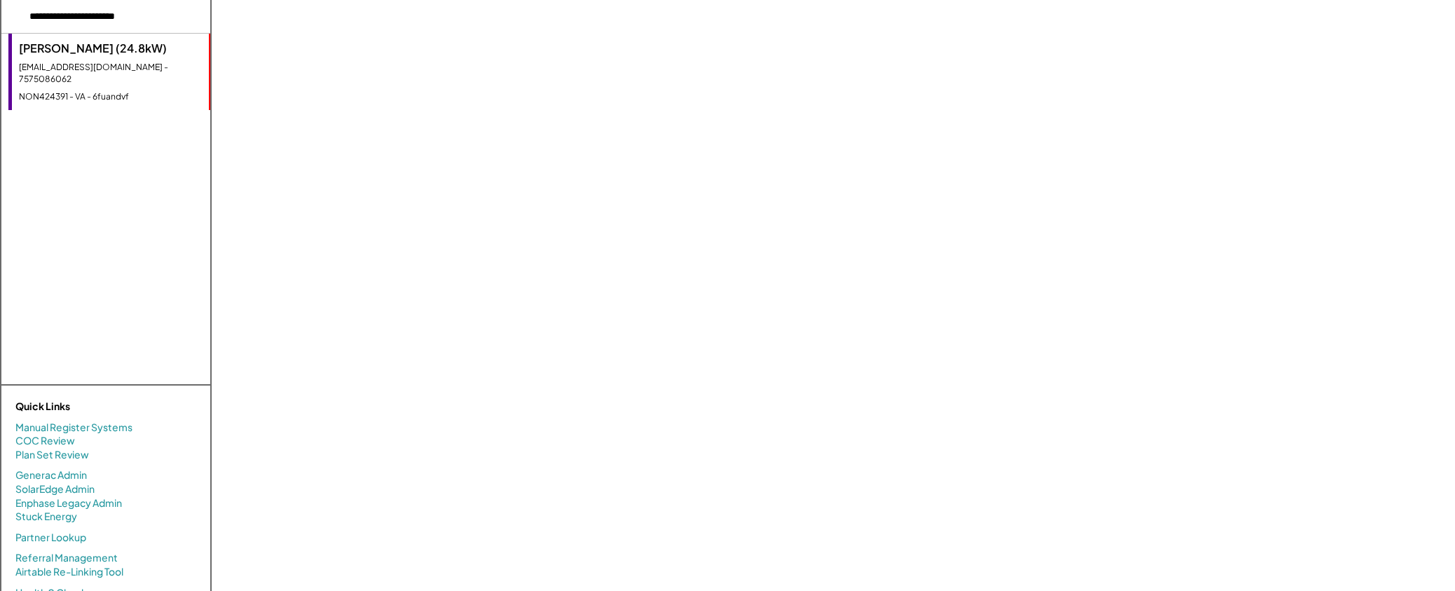
click at [151, 69] on div "[EMAIL_ADDRESS][DOMAIN_NAME] - 7575086062" at bounding box center [110, 74] width 183 height 24
type textarea "**********"
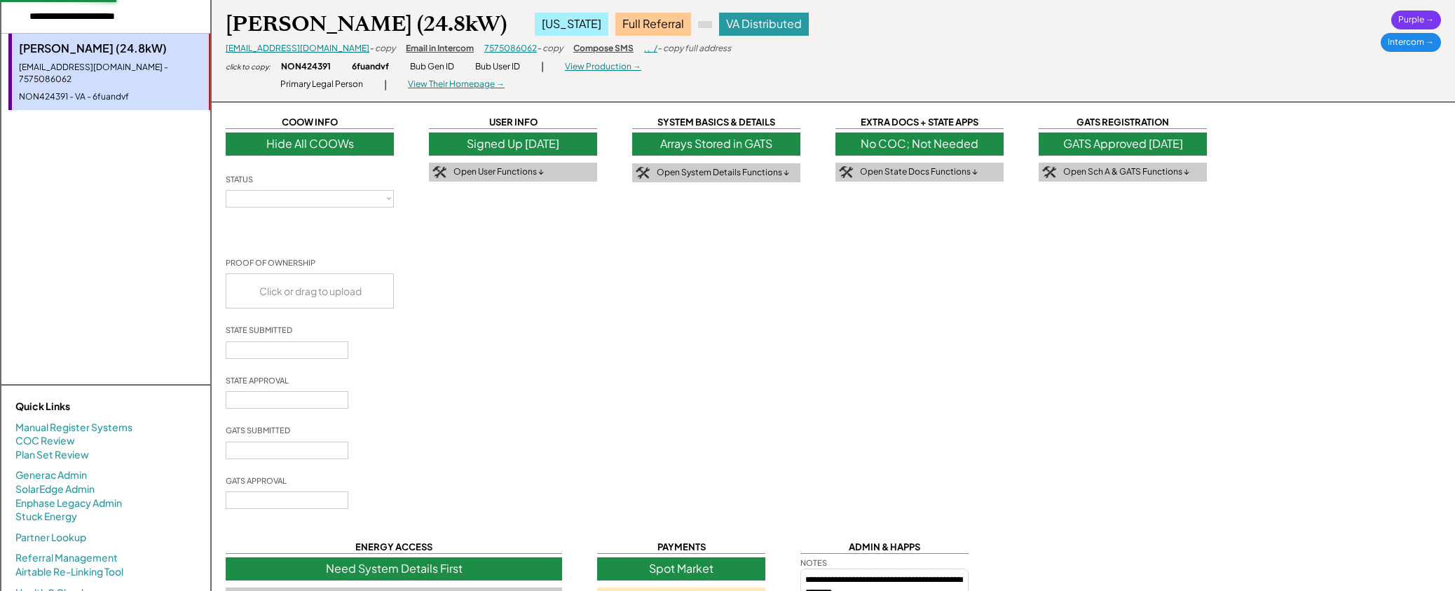
type input "**********"
select select "**********"
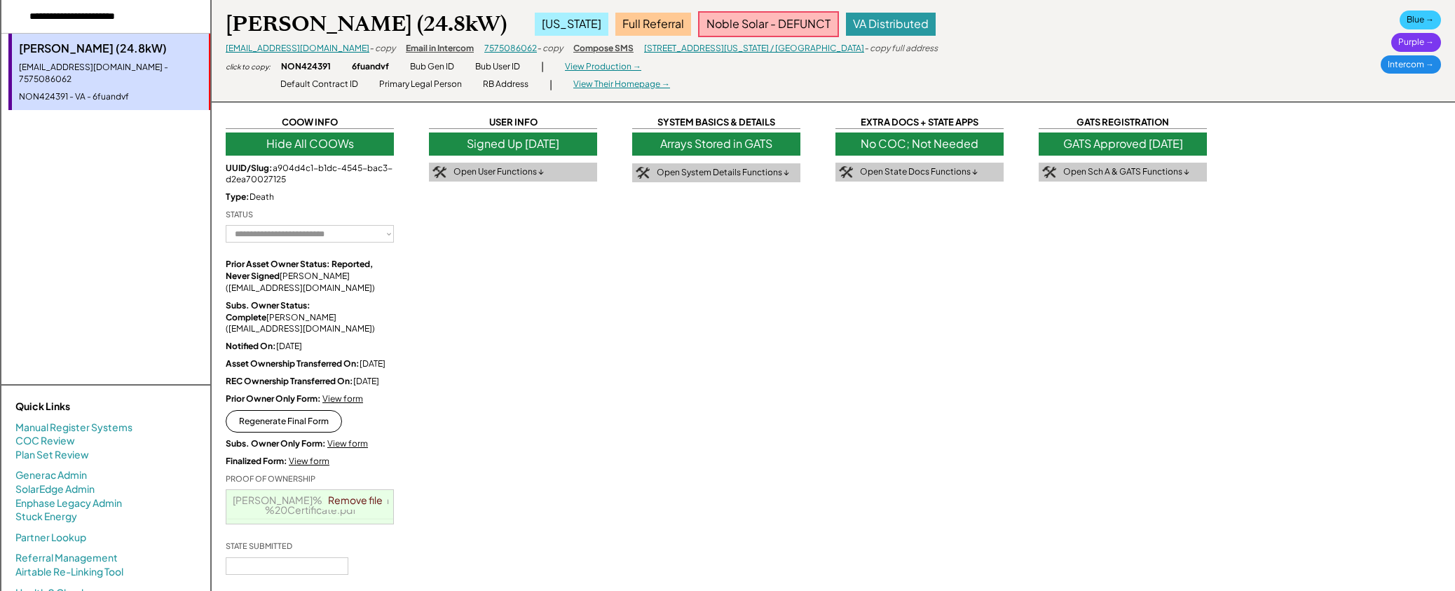
click at [76, 17] on input "input" at bounding box center [105, 17] width 209 height 34
paste input "**********"
type input "**********"
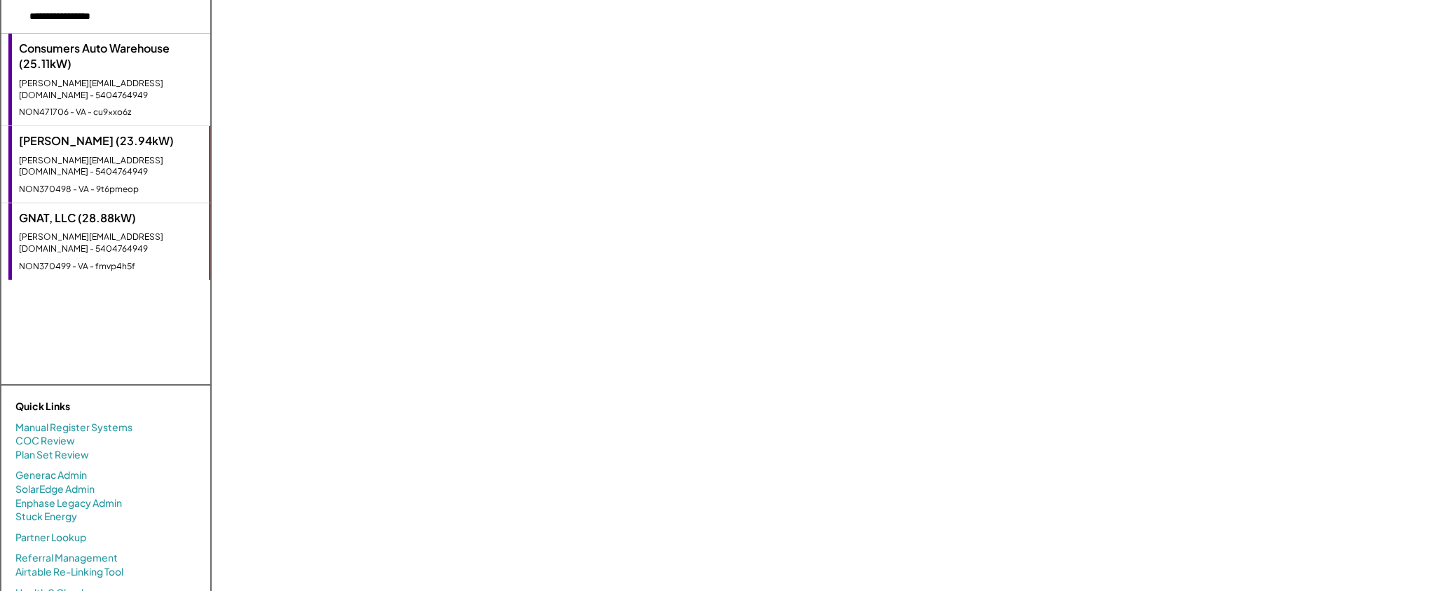
click at [129, 72] on div "Consumers Auto Warehouse (25.11kW) [PERSON_NAME][EMAIL_ADDRESS][DOMAIN_NAME] - …" at bounding box center [109, 80] width 202 height 92
type textarea "**********"
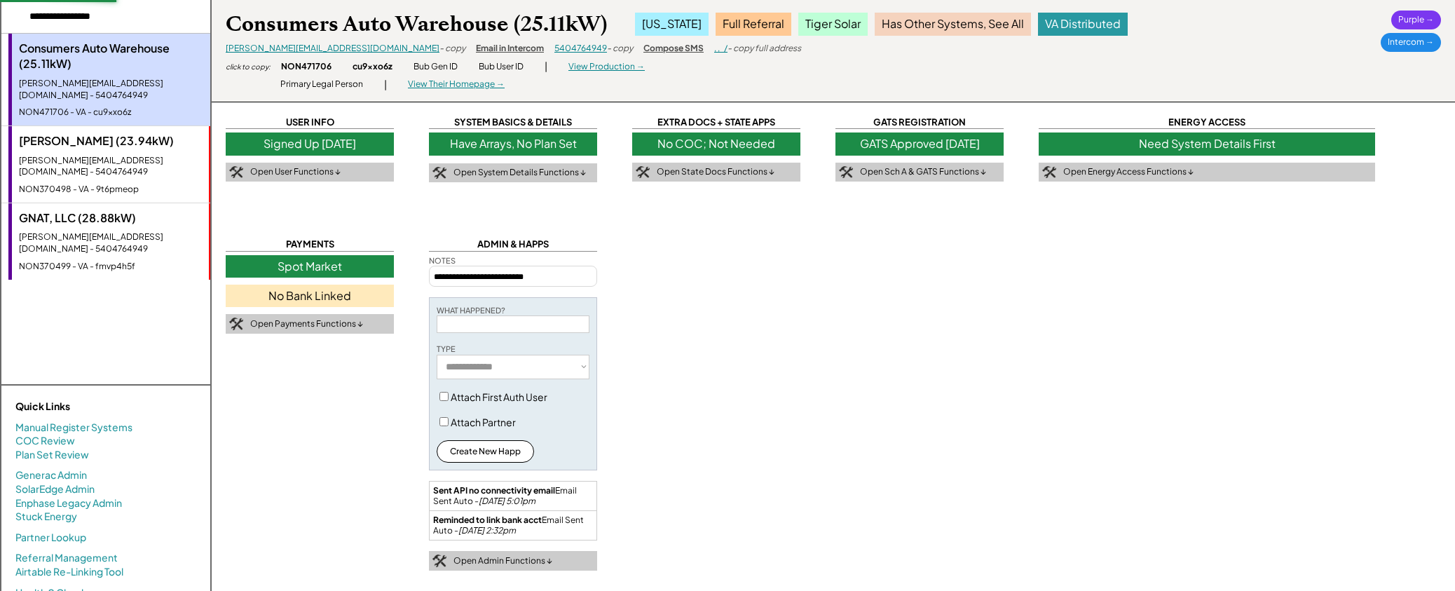
click at [123, 231] on div "[PERSON_NAME][EMAIL_ADDRESS][DOMAIN_NAME] - 5404764949" at bounding box center [110, 243] width 183 height 24
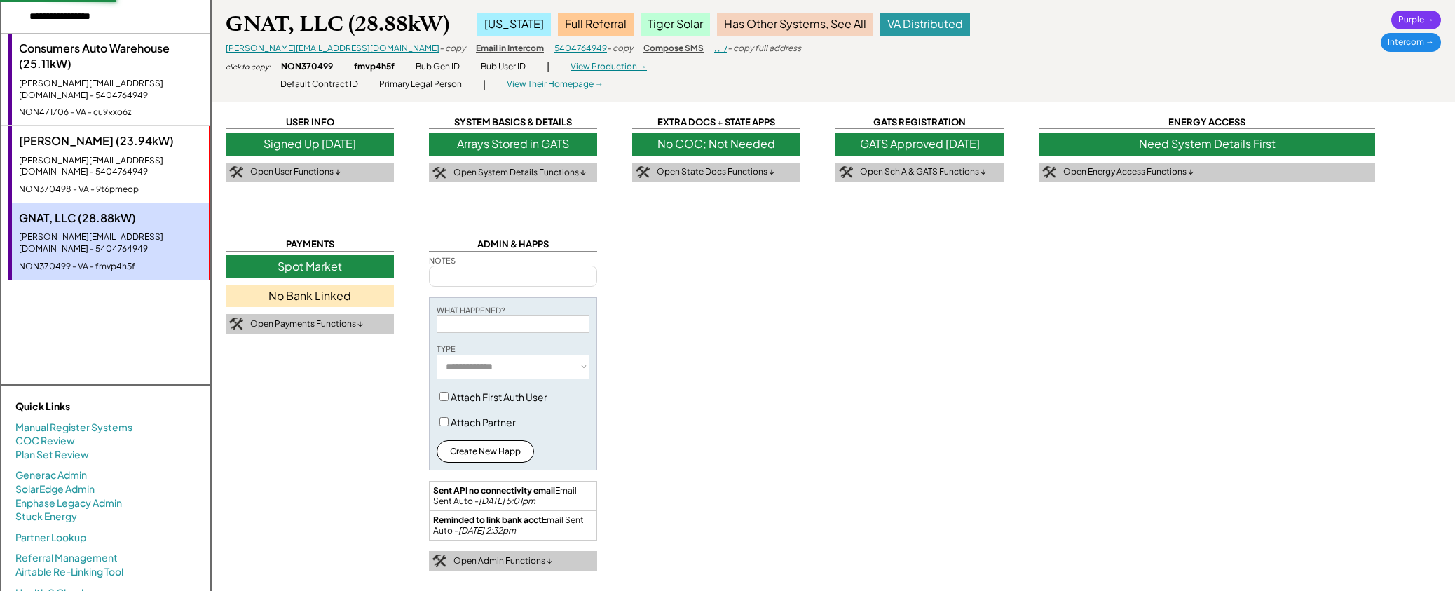
click at [124, 155] on div "[PERSON_NAME][EMAIL_ADDRESS][DOMAIN_NAME] - 5404764949" at bounding box center [110, 167] width 183 height 24
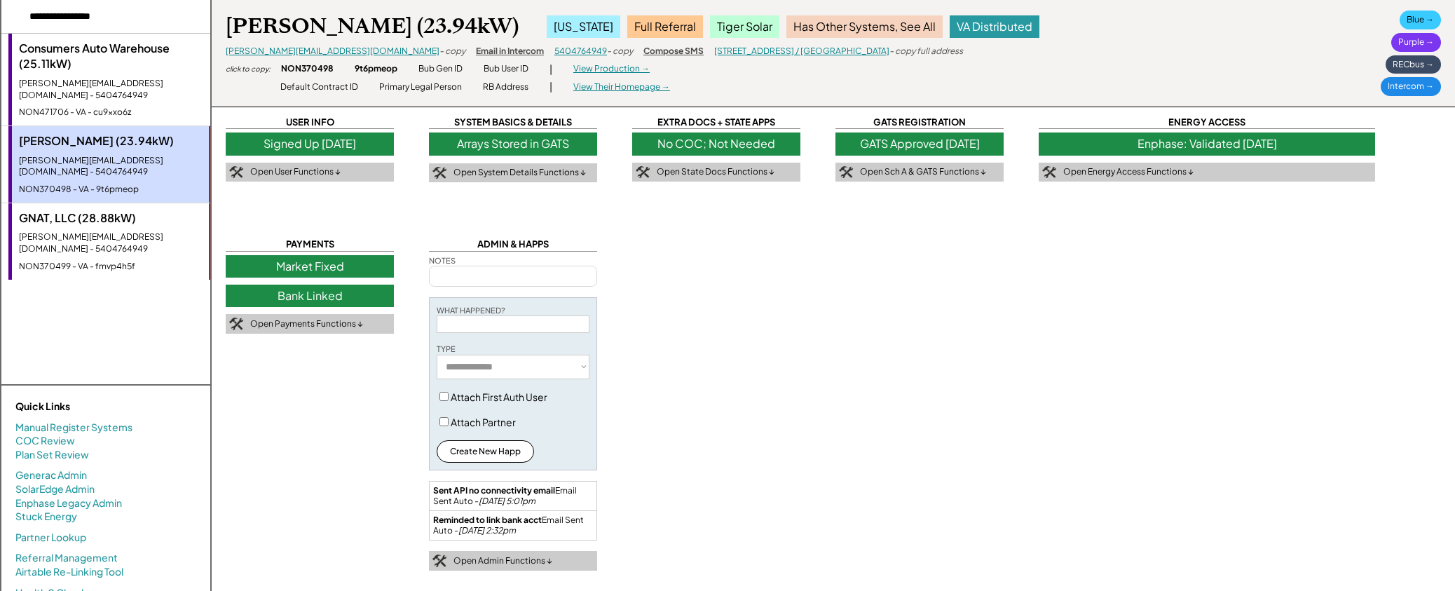
click at [116, 261] on div "NON370499 - VA - fmvp4h5f" at bounding box center [110, 267] width 183 height 12
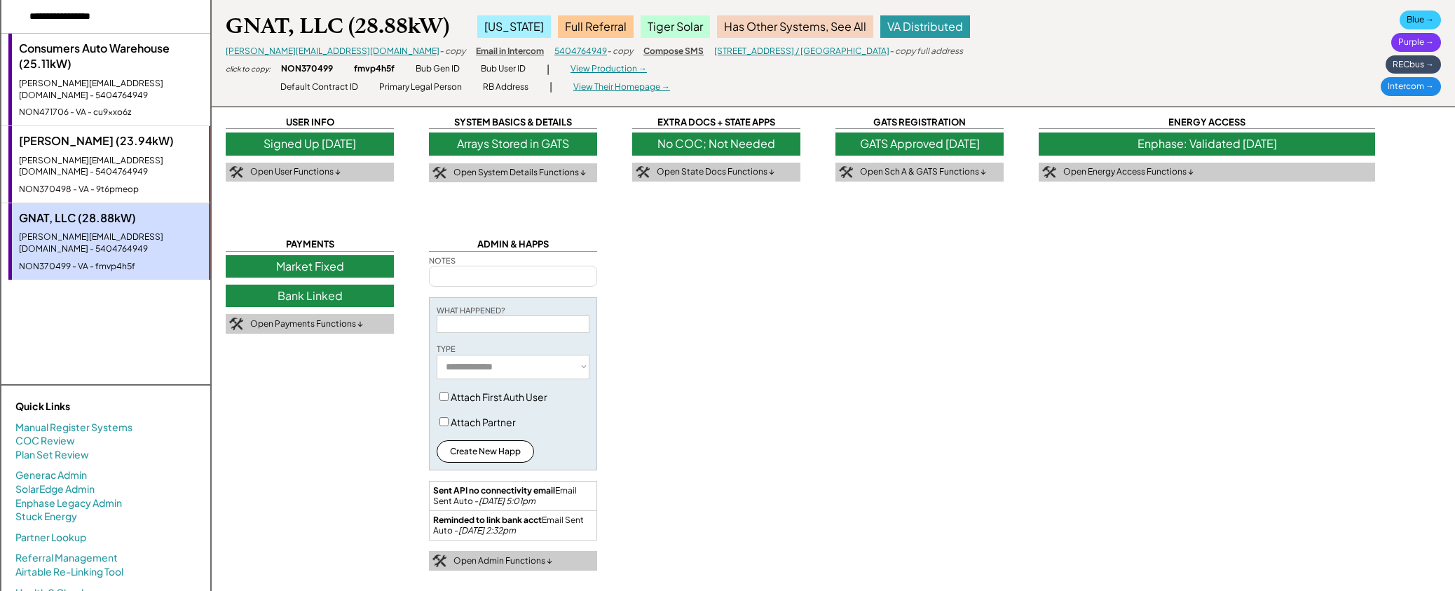
click at [118, 86] on div "[PERSON_NAME][EMAIL_ADDRESS][DOMAIN_NAME] - 5404764949" at bounding box center [111, 90] width 184 height 24
type textarea "**********"
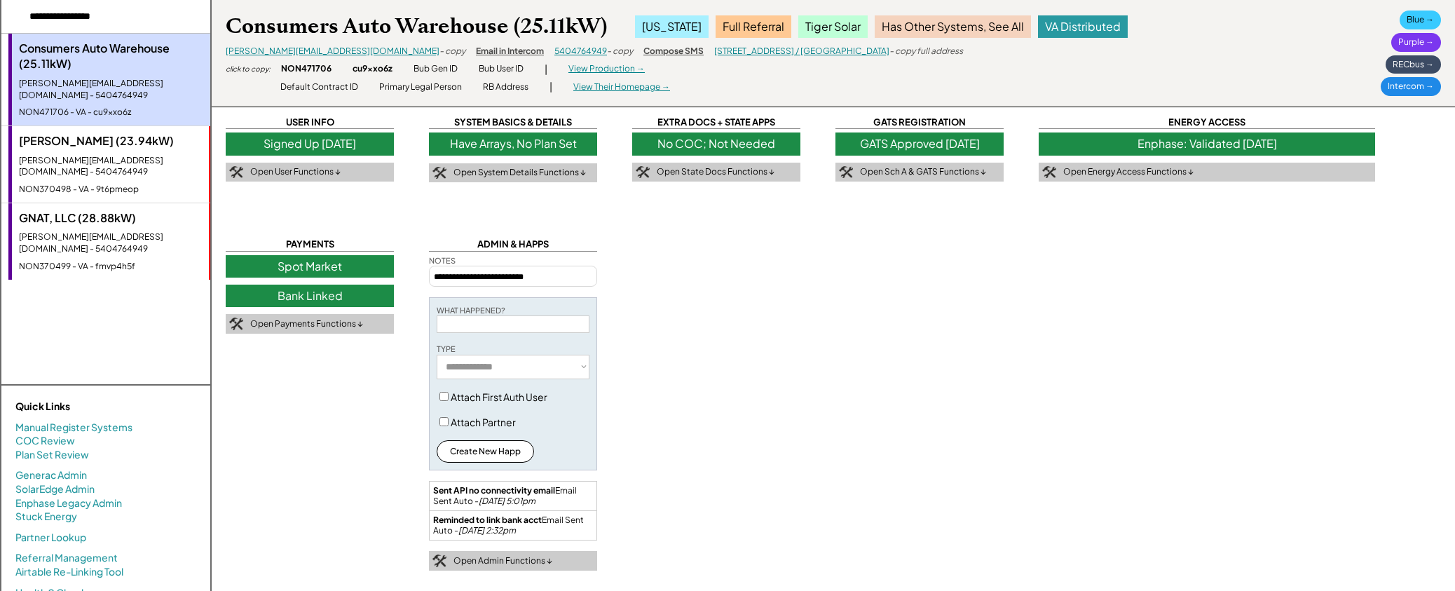
click at [118, 184] on div "NON370498 - VA - 9t6pmeop" at bounding box center [110, 190] width 183 height 12
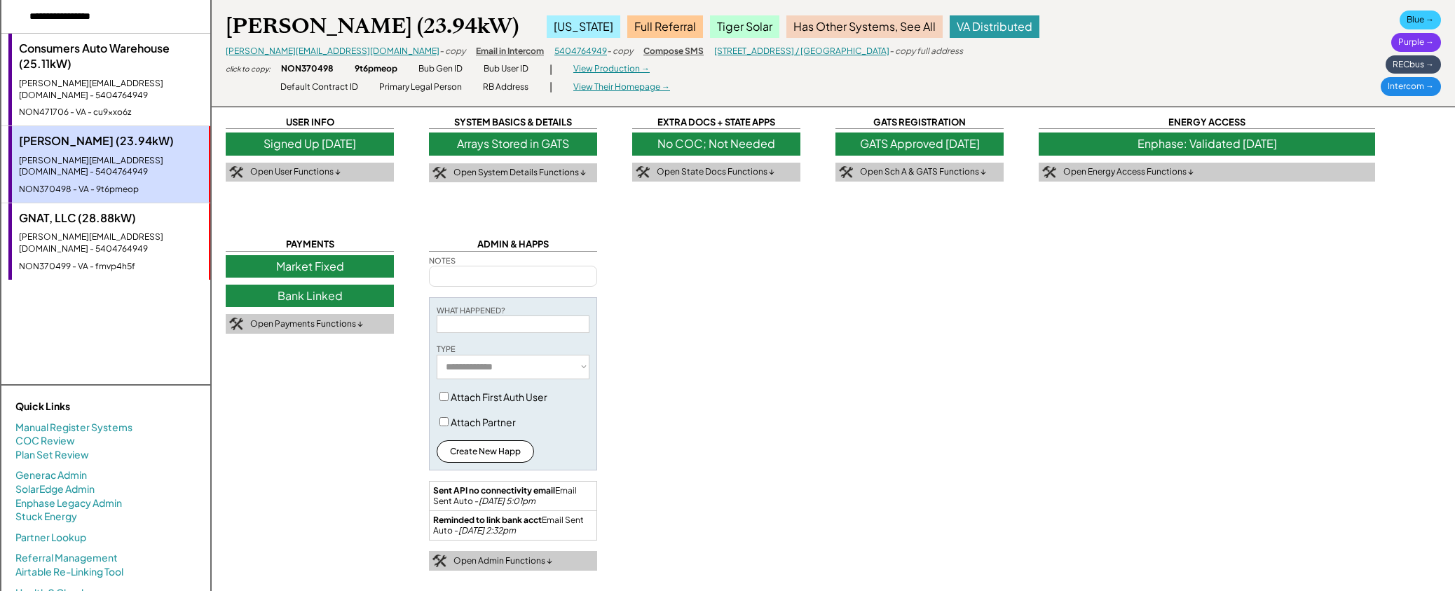
click at [123, 231] on div "[PERSON_NAME][EMAIL_ADDRESS][DOMAIN_NAME] - 5404764949" at bounding box center [110, 243] width 183 height 24
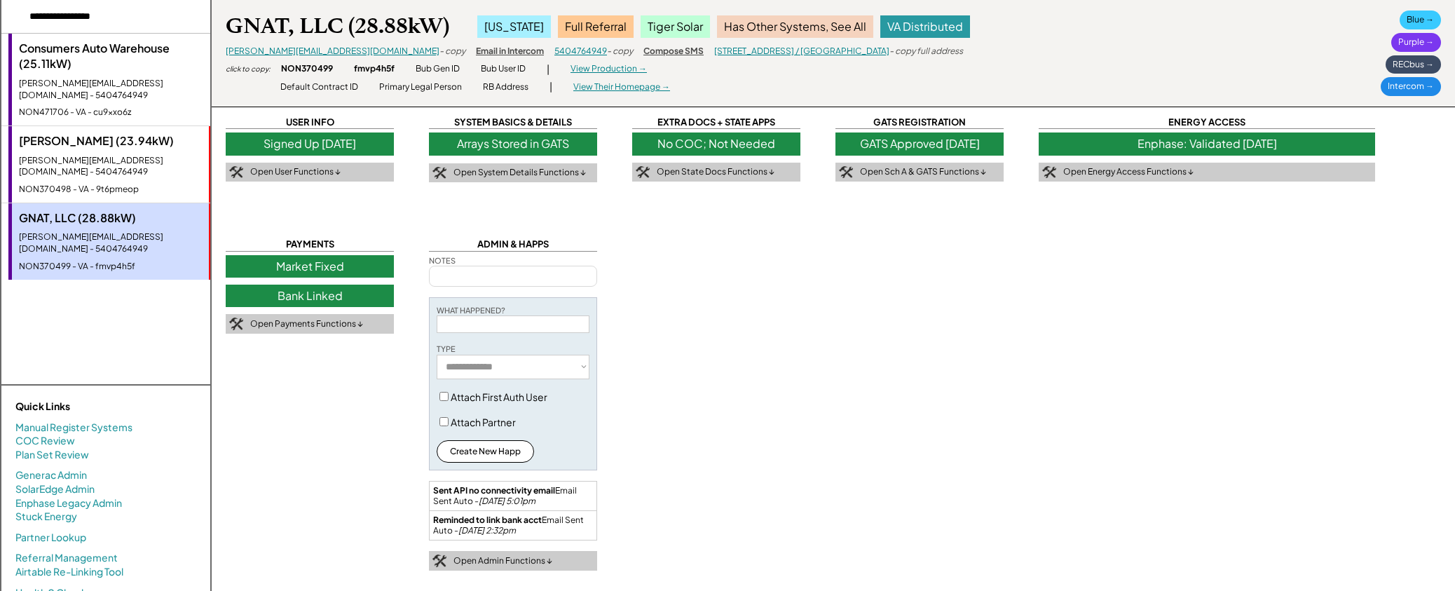
click at [123, 184] on div "NON370498 - VA - 9t6pmeop" at bounding box center [110, 190] width 183 height 12
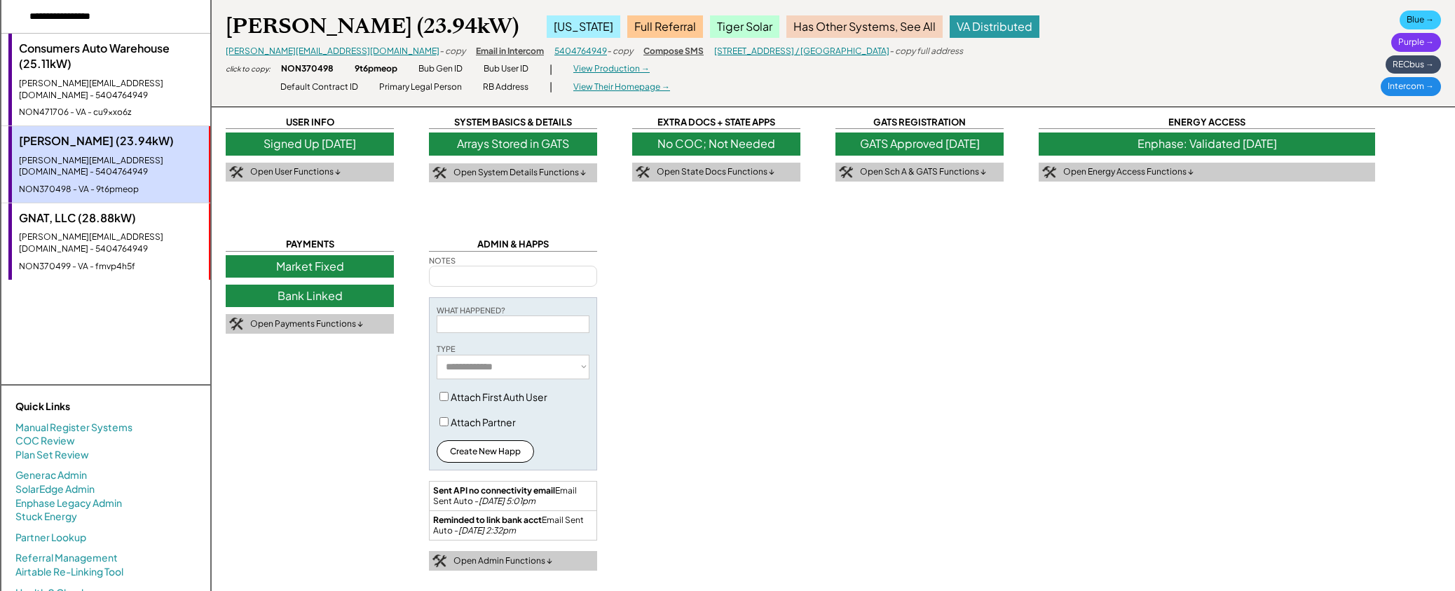
click at [97, 261] on div "NON370499 - VA - fmvp4h5f" at bounding box center [110, 267] width 183 height 12
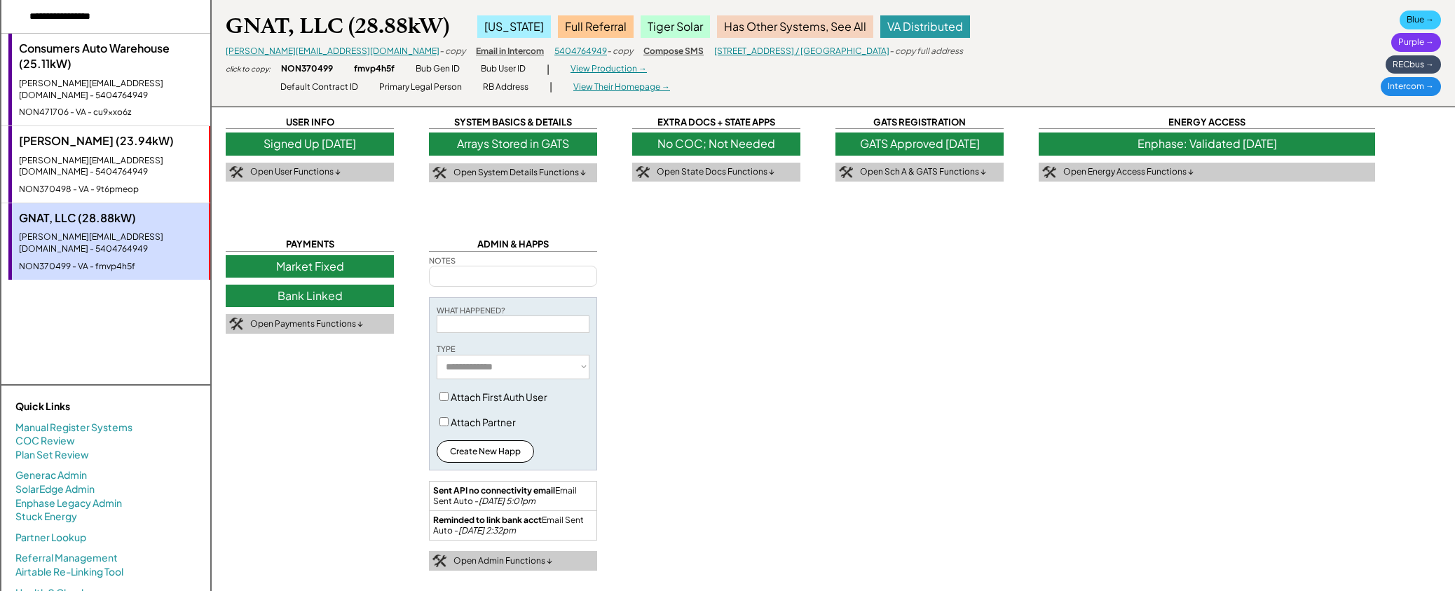
click at [99, 173] on div "[PERSON_NAME] (23.94kW) [PERSON_NAME][EMAIL_ADDRESS][DOMAIN_NAME] - 5404764949 …" at bounding box center [109, 164] width 202 height 76
